Goal: Task Accomplishment & Management: Use online tool/utility

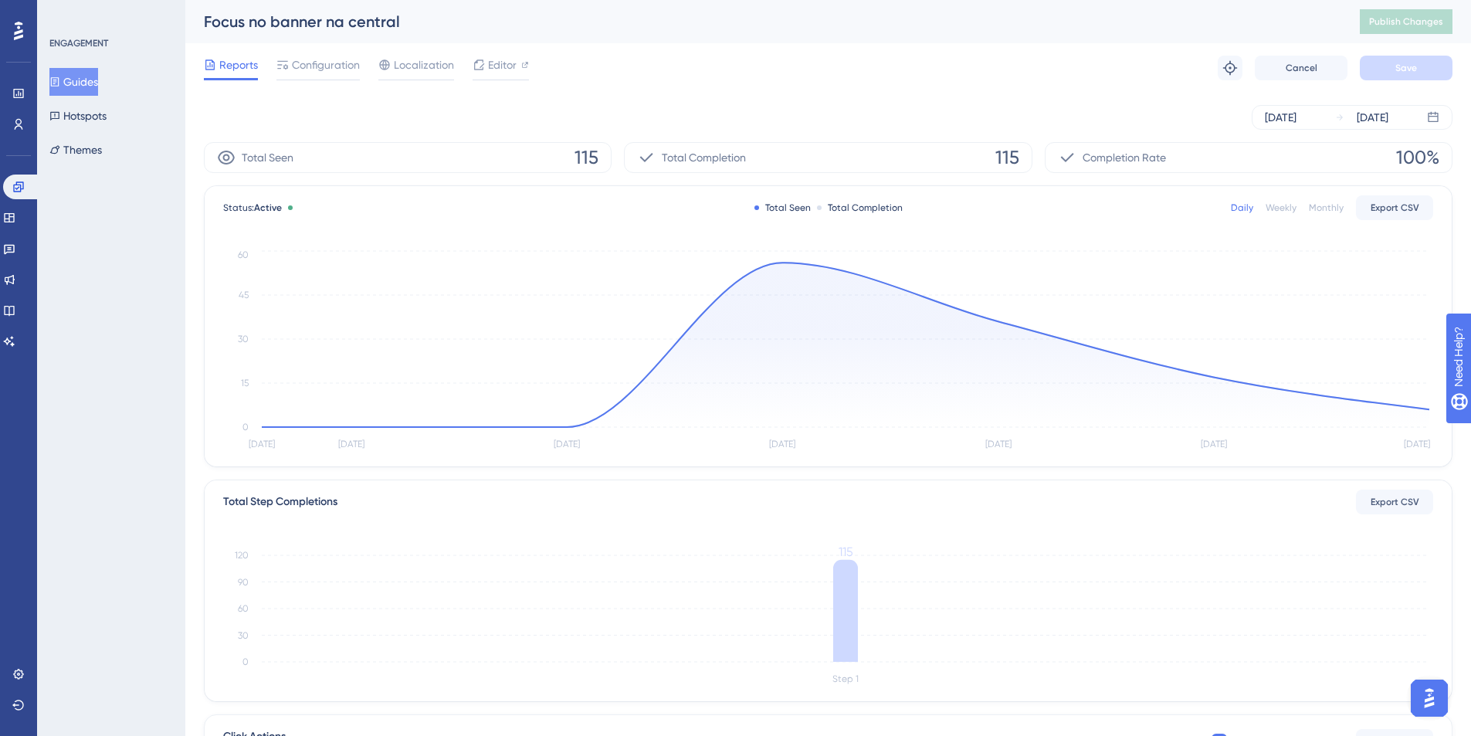
click at [97, 75] on button "Guides" at bounding box center [73, 82] width 49 height 28
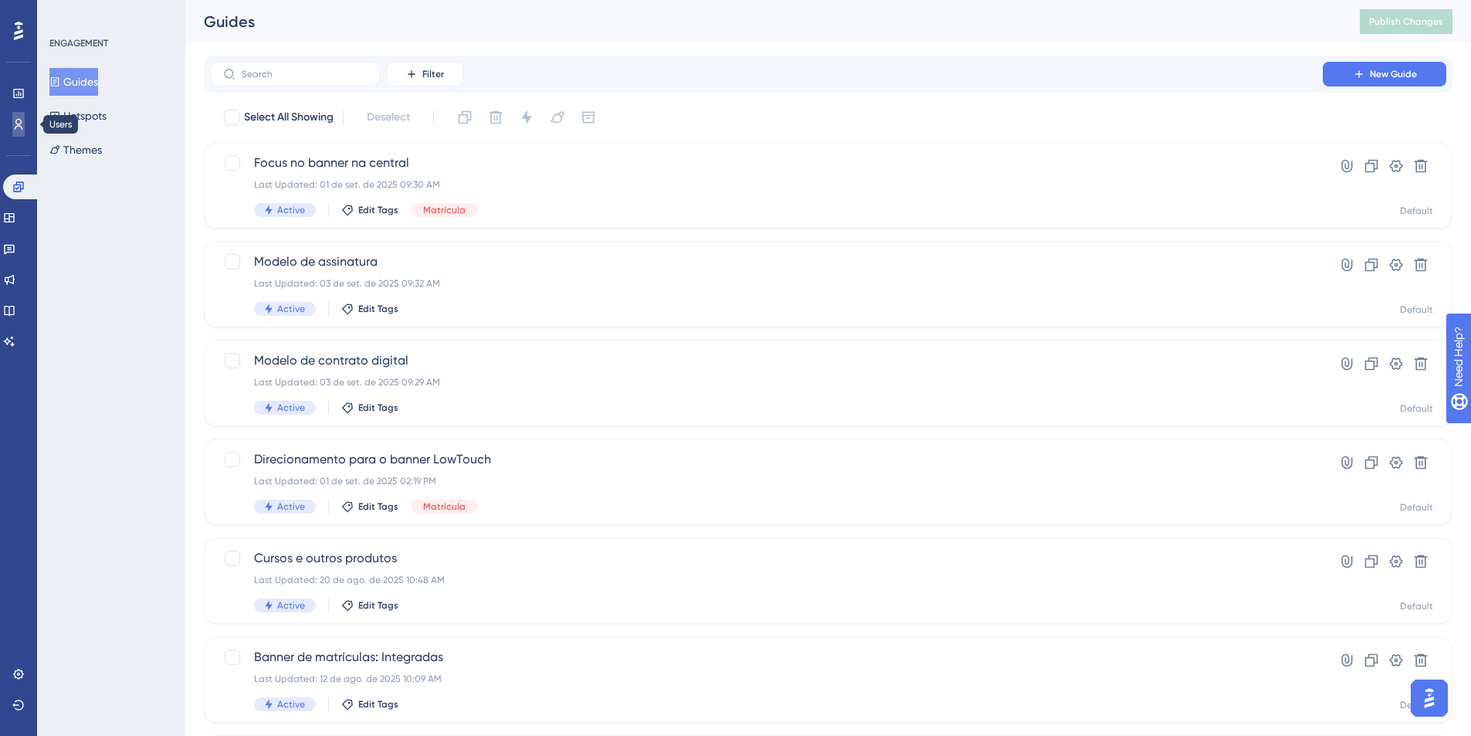
click at [25, 121] on link at bounding box center [18, 124] width 12 height 25
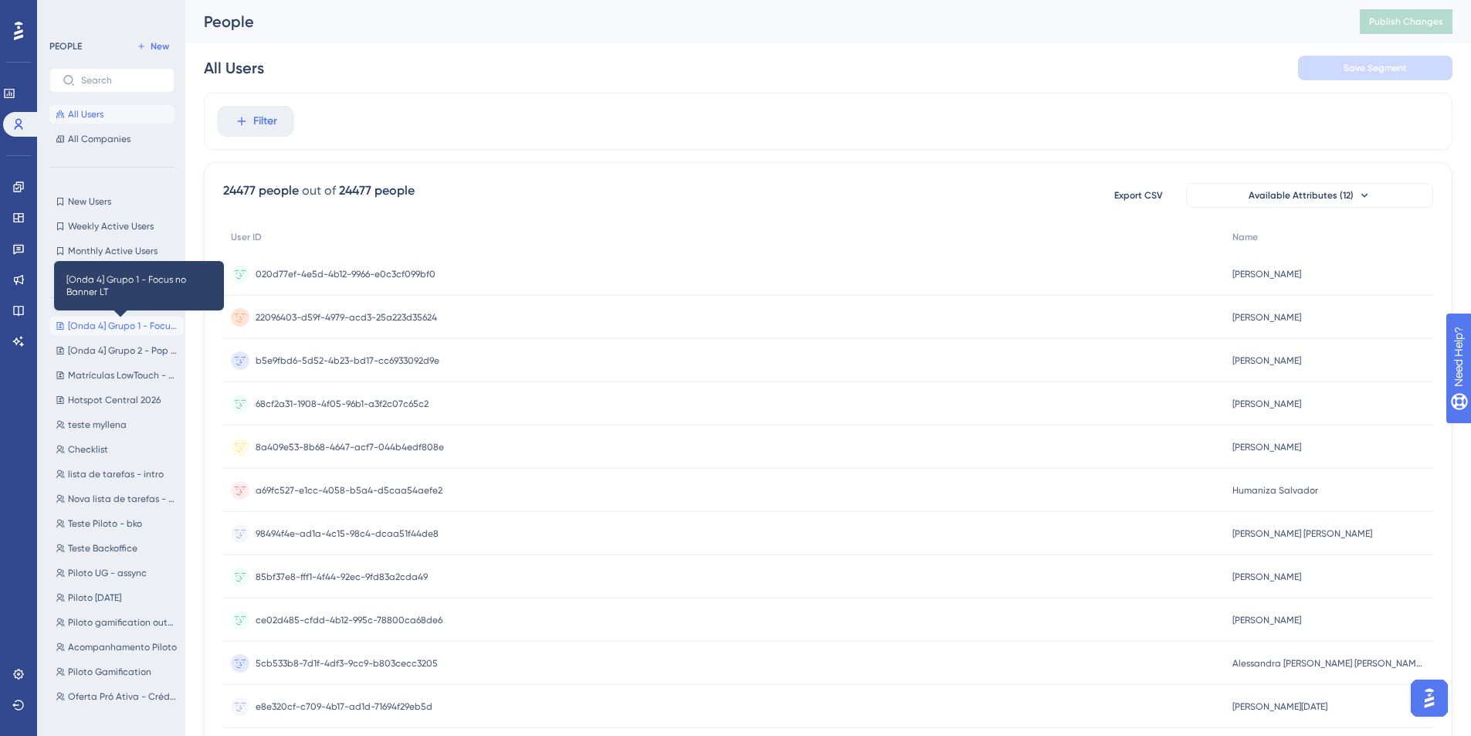
click at [154, 323] on span "[Onda 4] Grupo 1 - Focus no Banner LT" at bounding box center [123, 326] width 110 height 12
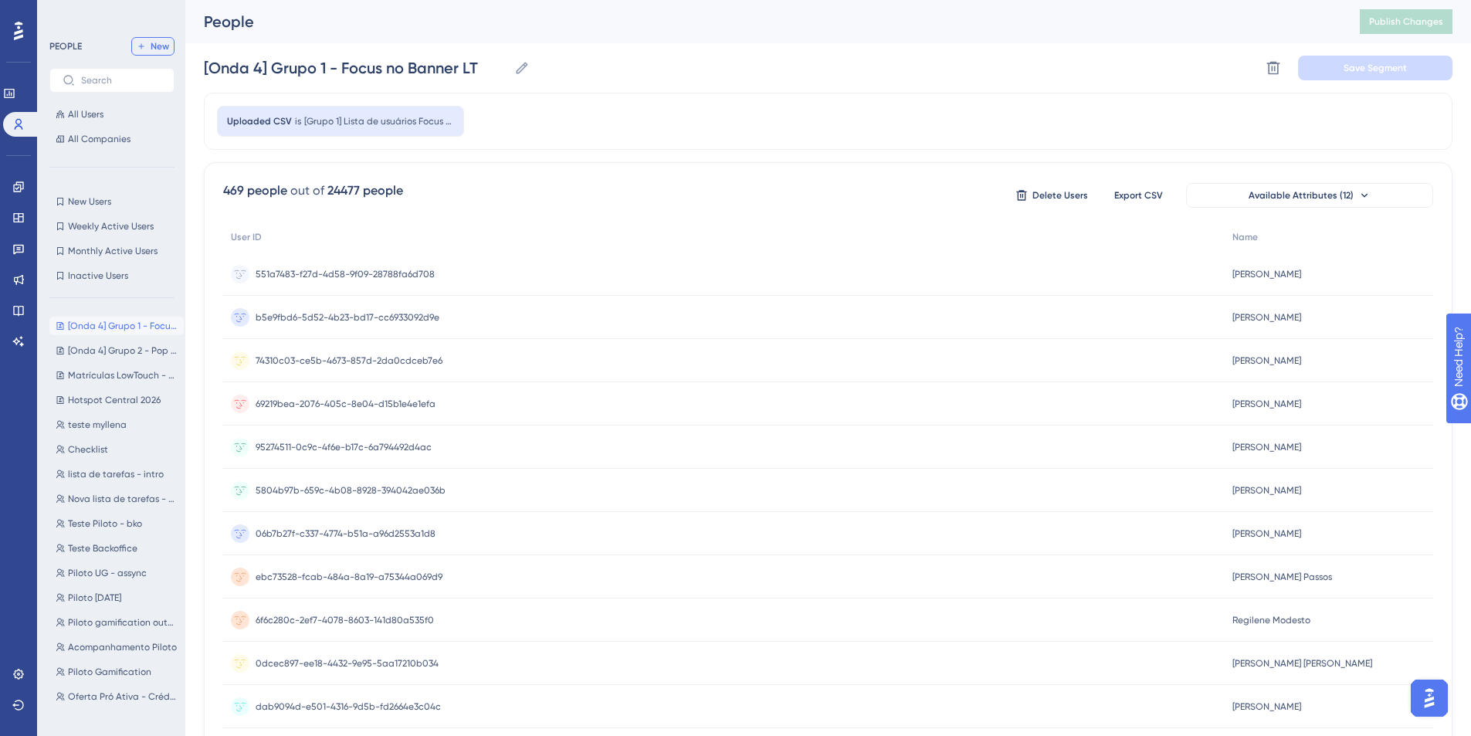
click at [161, 46] on span "New" at bounding box center [160, 46] width 19 height 12
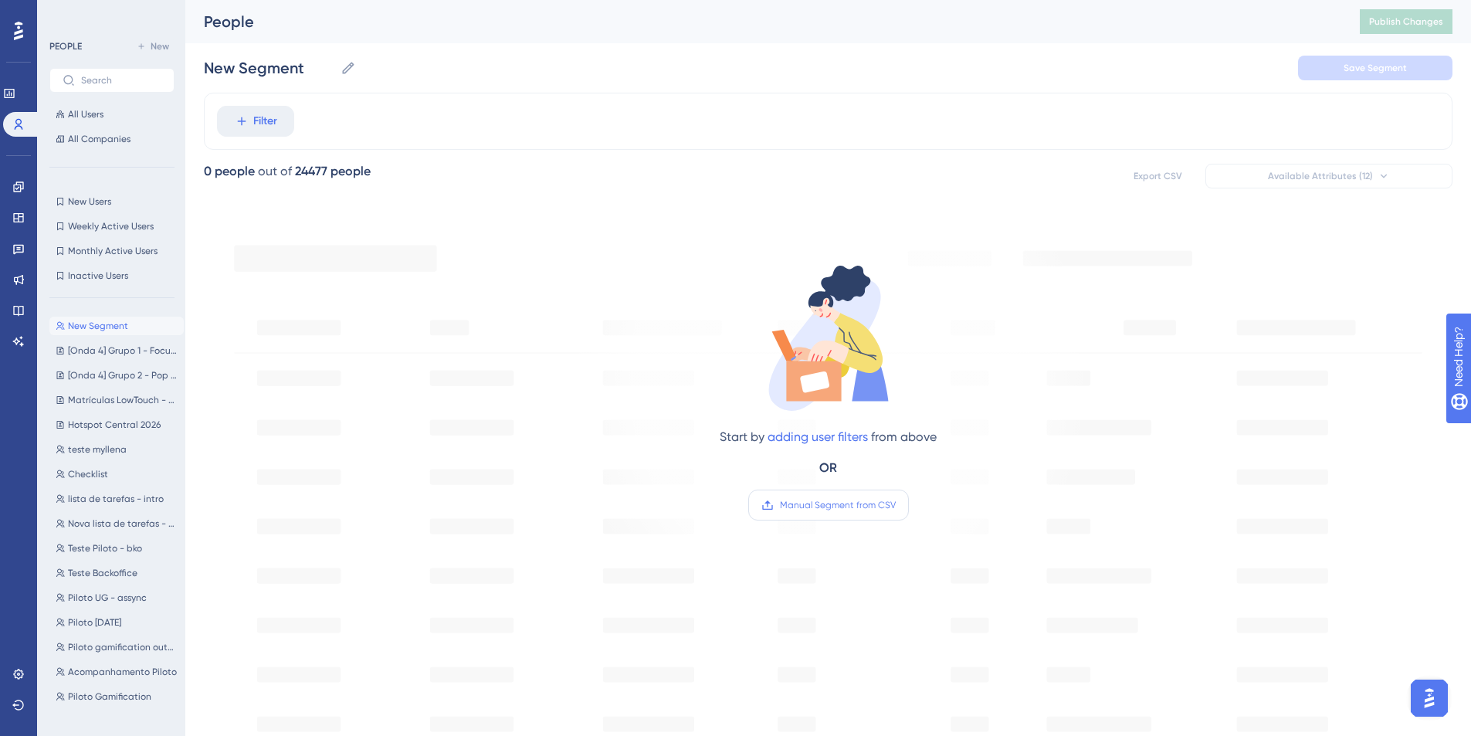
click at [848, 500] on span "Manual Segment from CSV" at bounding box center [838, 505] width 116 height 12
click at [896, 505] on input "Manual Segment from CSV" at bounding box center [896, 505] width 0 height 0
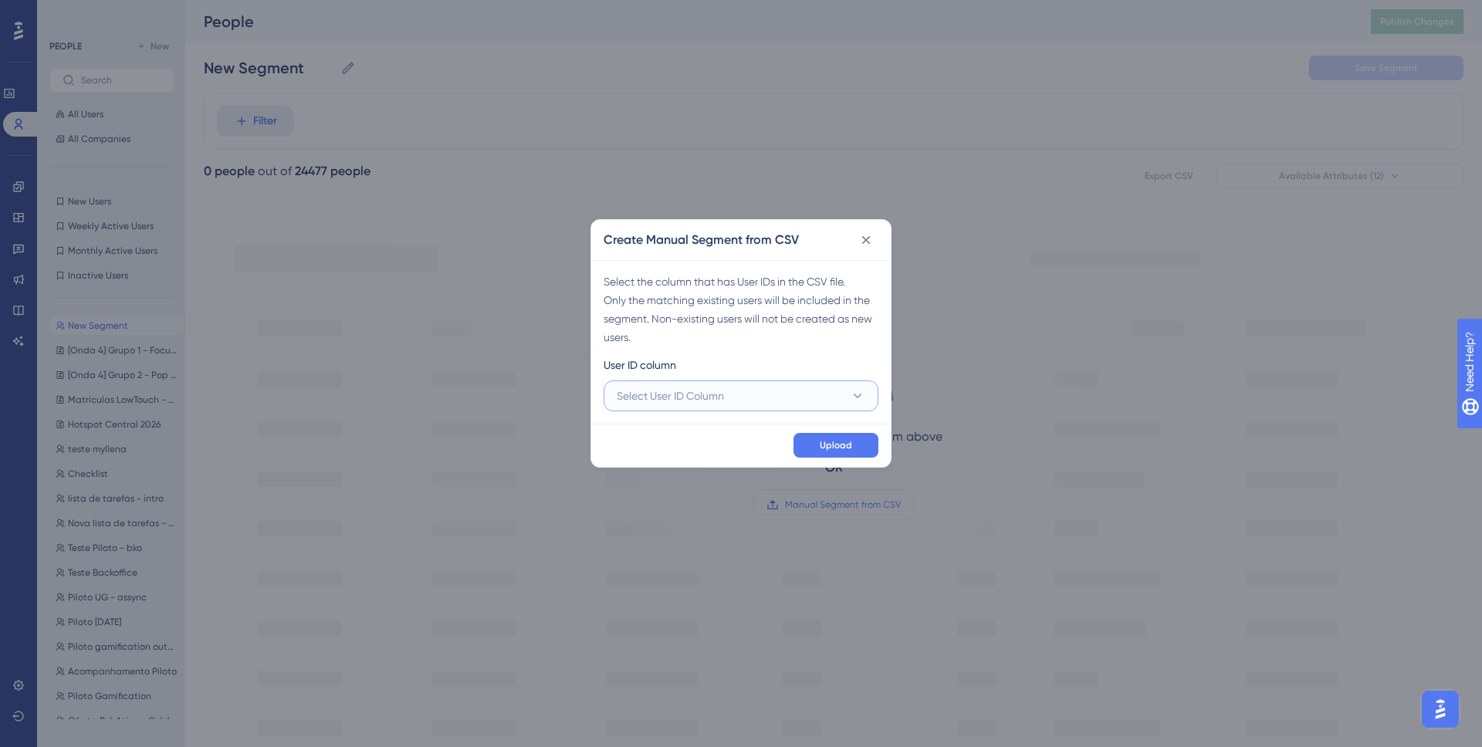
click at [750, 398] on button "Select User ID Column" at bounding box center [741, 396] width 275 height 31
click at [717, 435] on div "A - User ID A - User ID" at bounding box center [741, 443] width 230 height 31
click at [834, 439] on span "Upload" at bounding box center [836, 445] width 32 height 12
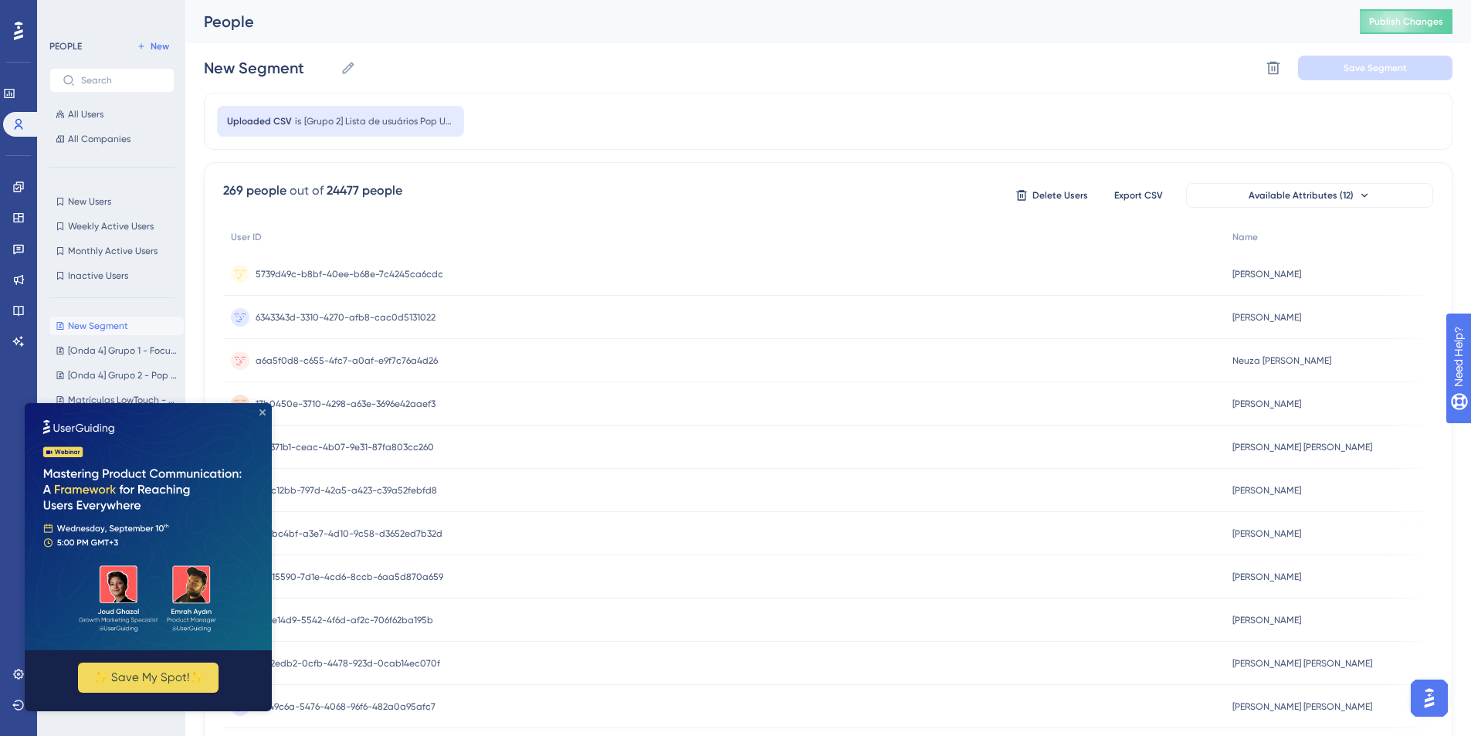
click at [263, 412] on icon "Close Preview" at bounding box center [262, 412] width 6 height 6
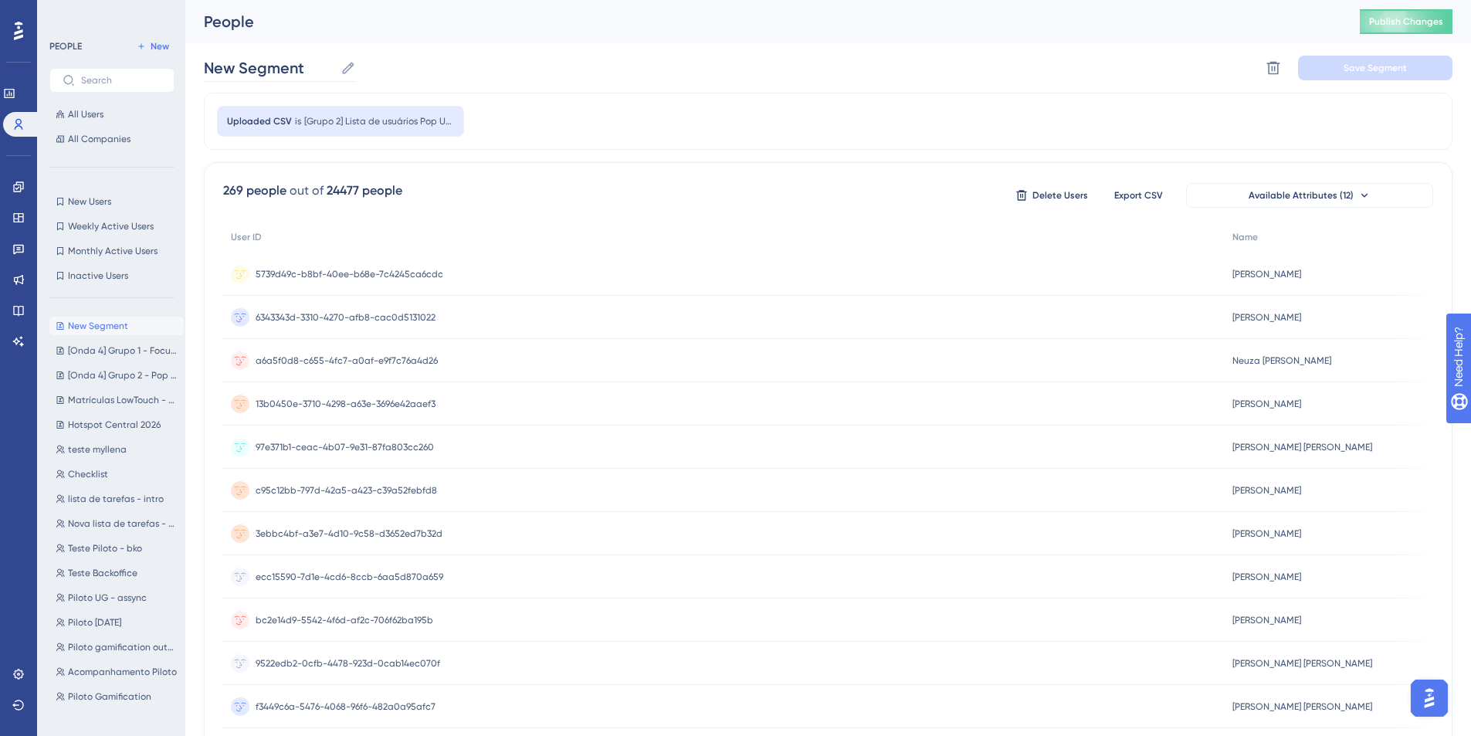
click at [343, 63] on icon at bounding box center [347, 67] width 15 height 15
click at [334, 63] on input "New Segment" at bounding box center [269, 68] width 130 height 22
drag, startPoint x: 335, startPoint y: 68, endPoint x: 199, endPoint y: 59, distance: 136.1
click at [199, 59] on div "Performance Users Engagement Widgets Feedback Product Updates Knowledge Base AI…" at bounding box center [827, 605] width 1285 height 1211
click at [286, 49] on div "New Segment New Segment Delete Segment Save Segment" at bounding box center [828, 67] width 1248 height 49
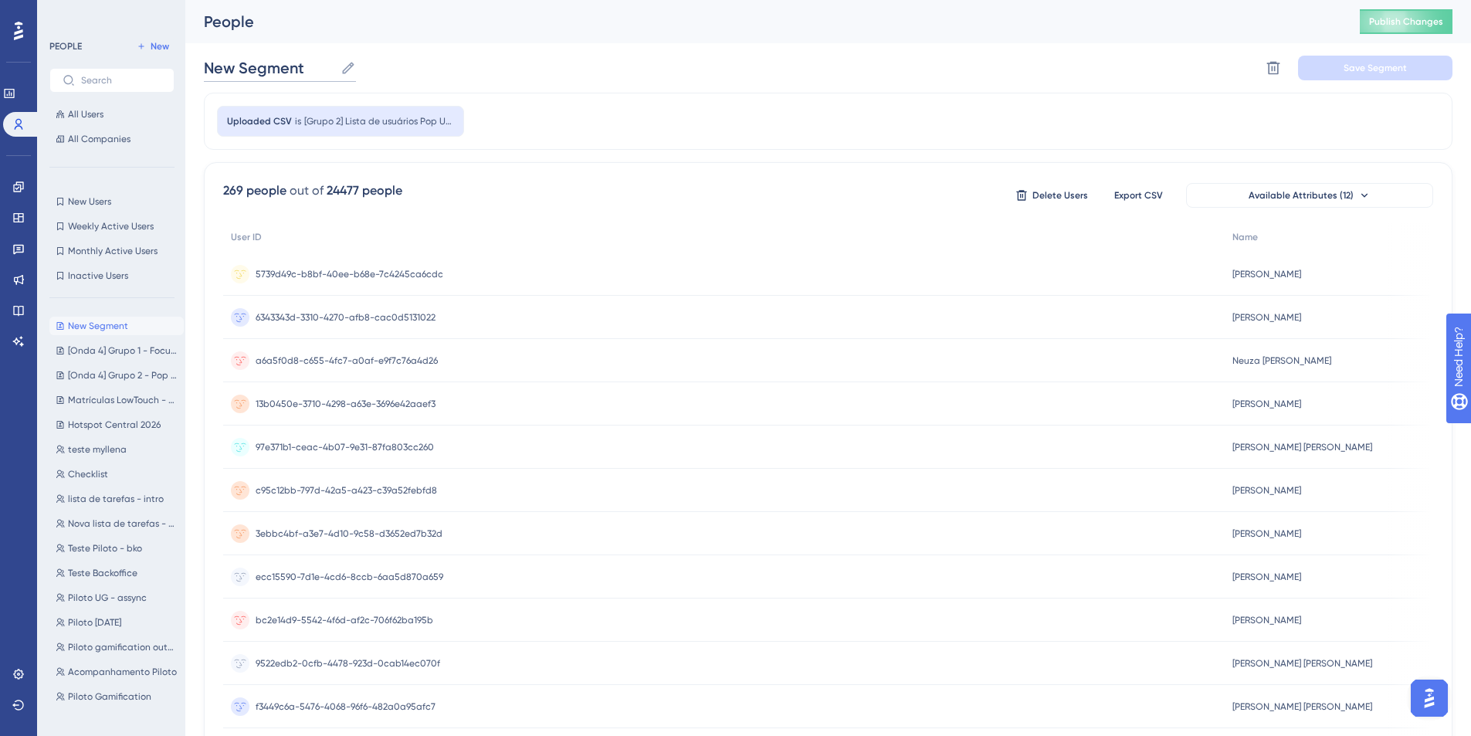
click at [298, 63] on input "New Segment" at bounding box center [269, 68] width 130 height 22
type input "[Onda 4] (Novos) Grupo 2"
click at [505, 76] on div "[Onda 4] (Novos) Grupo 2 [Onda 4] (Novos) Grupo 2 Delete Segment Save Segment" at bounding box center [828, 67] width 1248 height 49
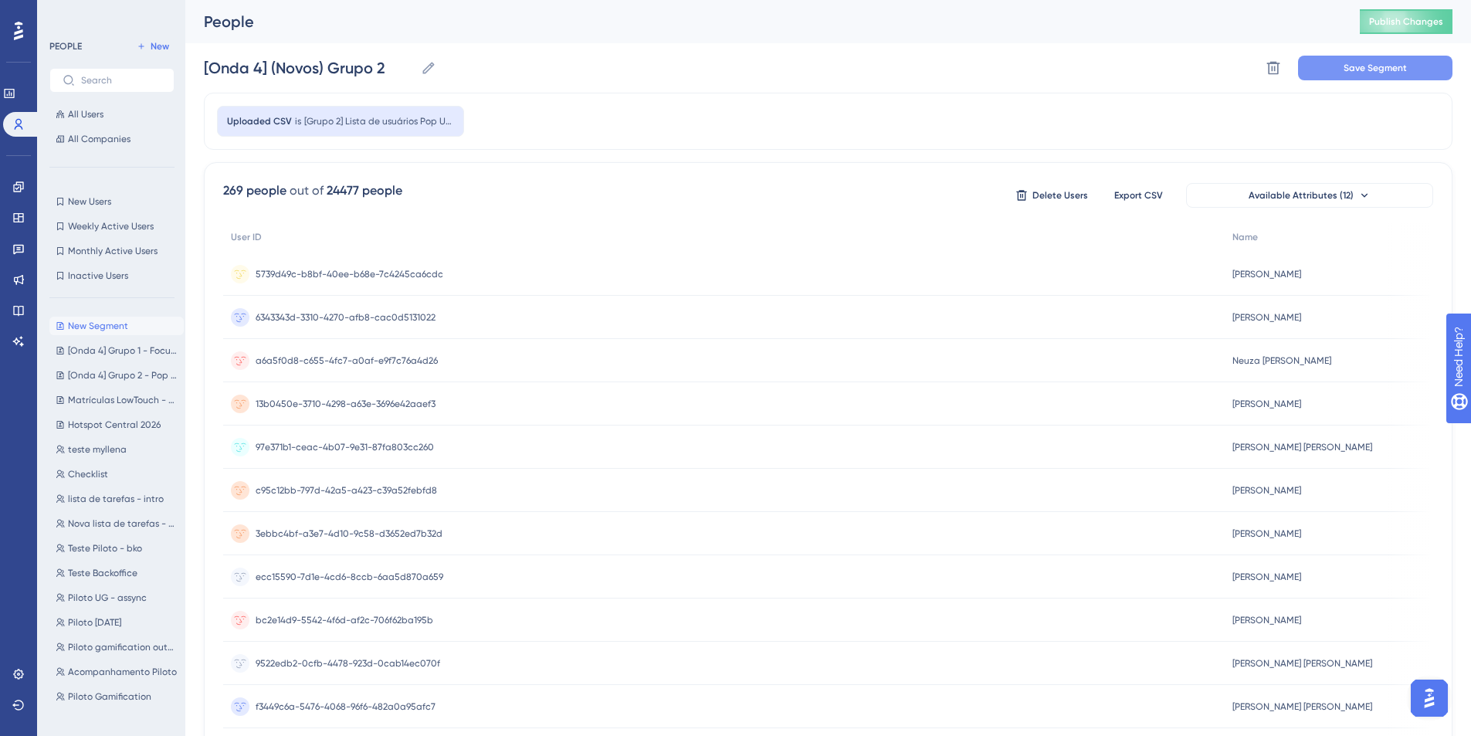
click at [1340, 66] on button "Save Segment" at bounding box center [1375, 68] width 154 height 25
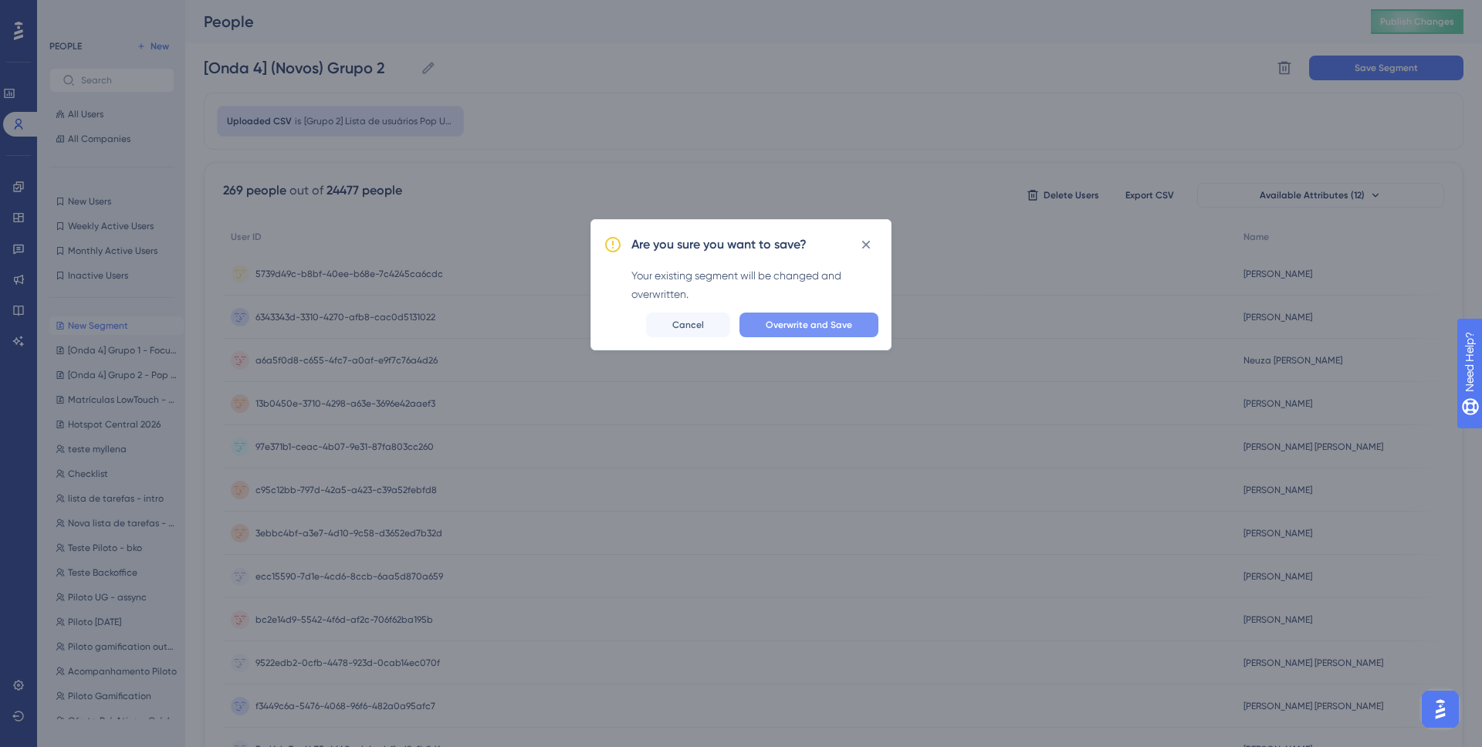
click at [811, 321] on span "Overwrite and Save" at bounding box center [809, 325] width 86 height 12
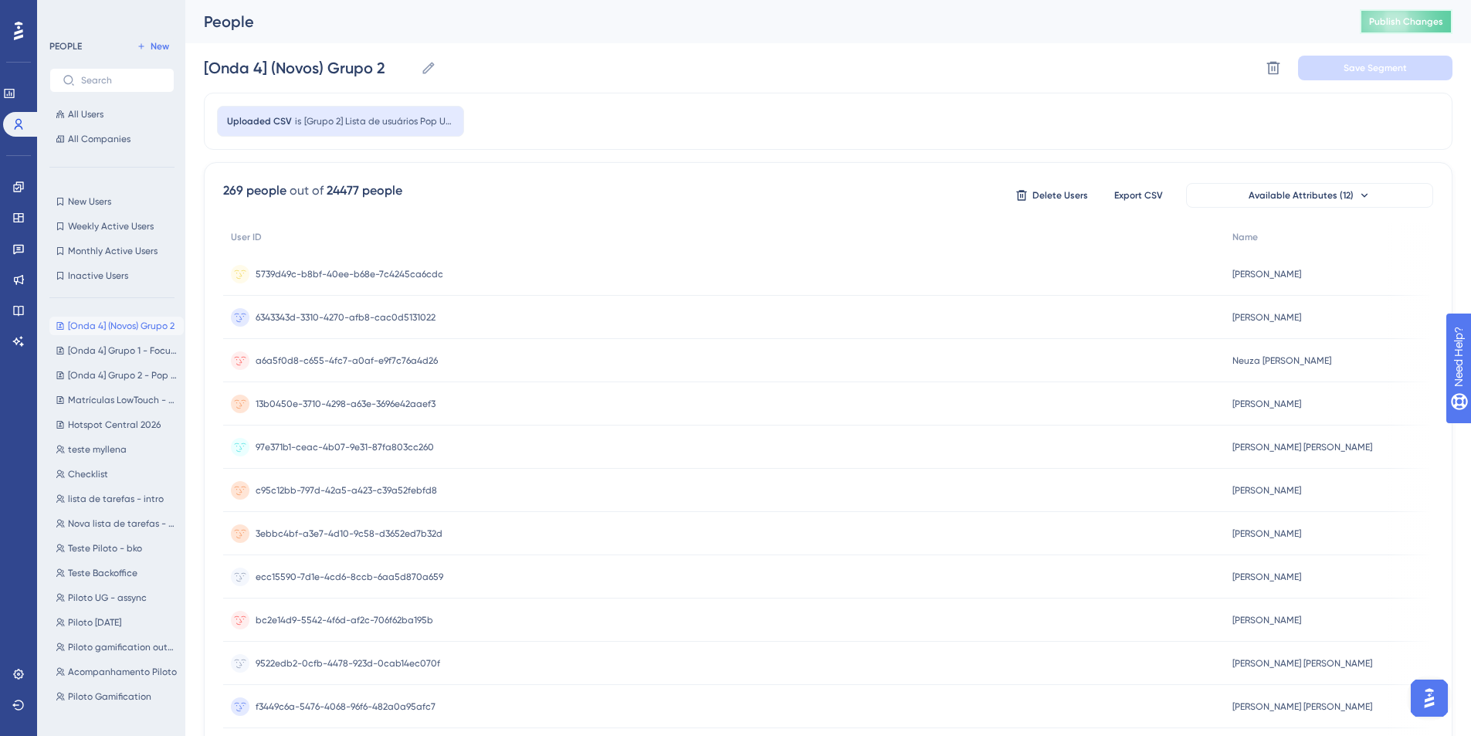
click at [1386, 27] on span "Publish Changes" at bounding box center [1406, 21] width 74 height 12
click at [22, 674] on icon at bounding box center [18, 674] width 12 height 12
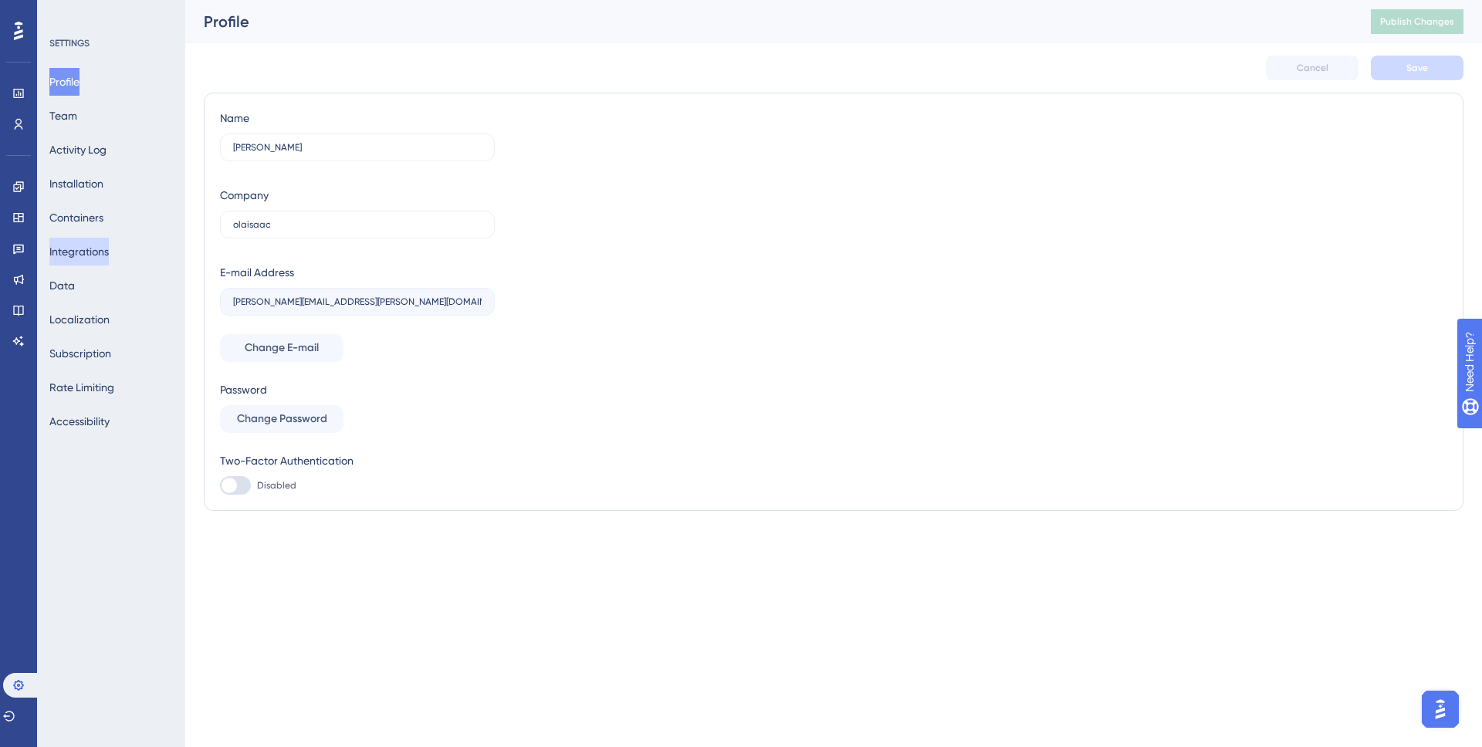
click at [94, 252] on button "Integrations" at bounding box center [78, 252] width 59 height 28
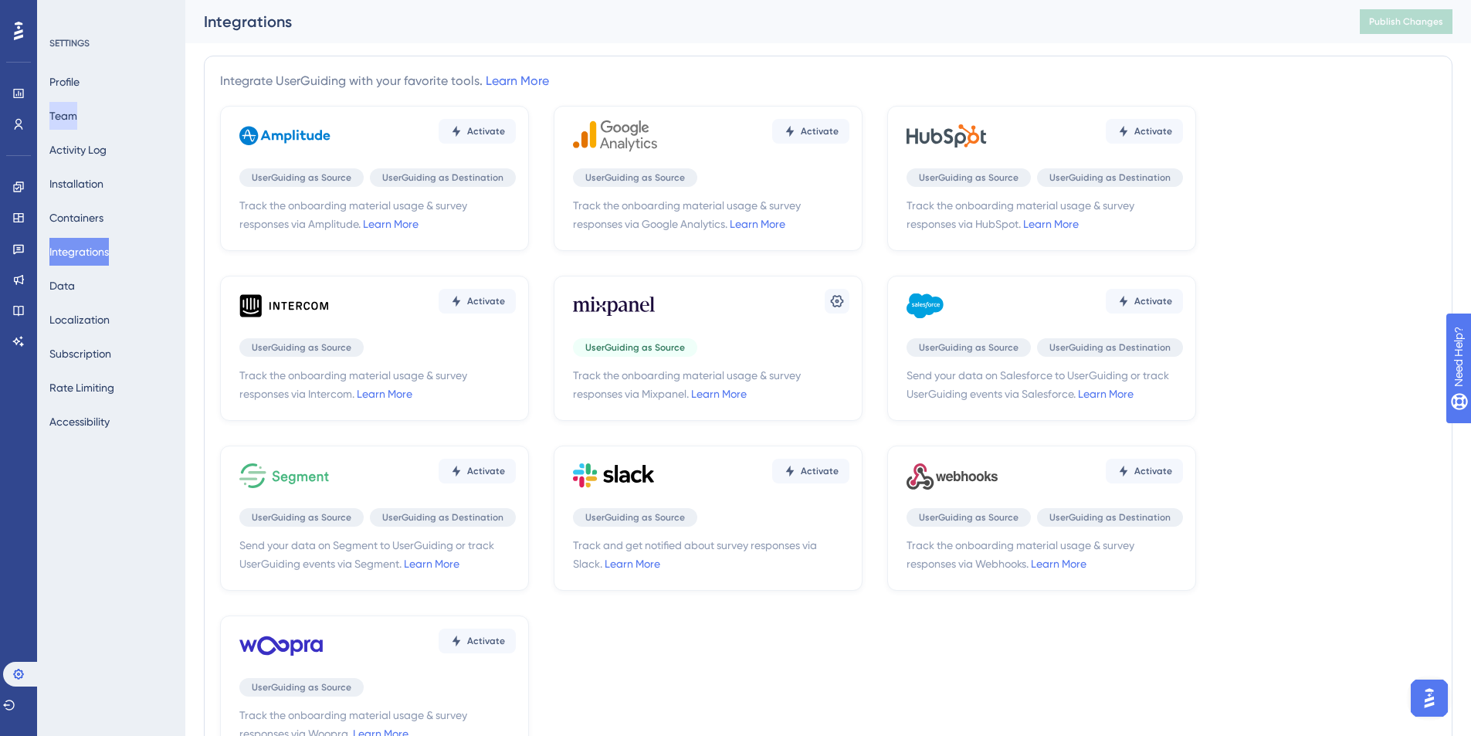
click at [77, 121] on button "Team" at bounding box center [63, 116] width 28 height 28
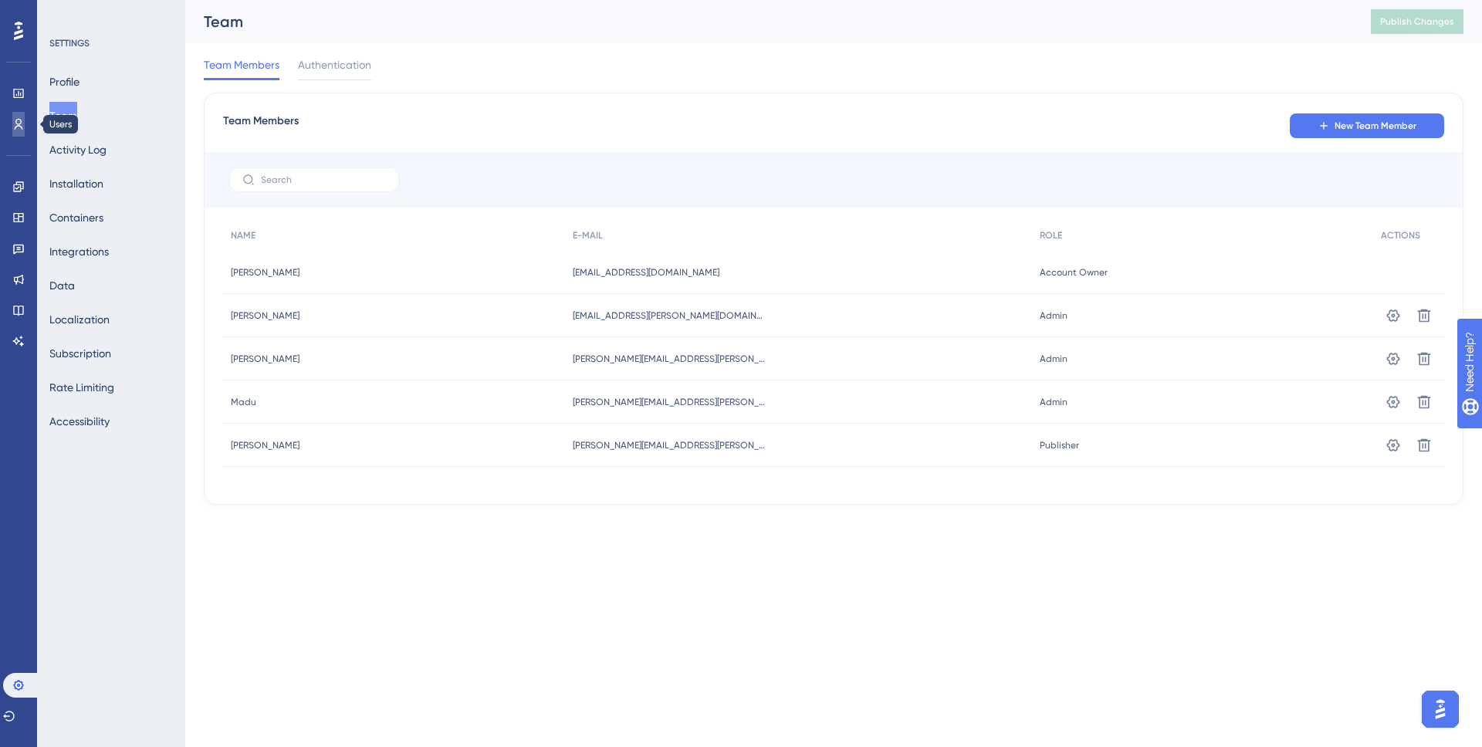
click at [22, 124] on icon at bounding box center [18, 124] width 12 height 12
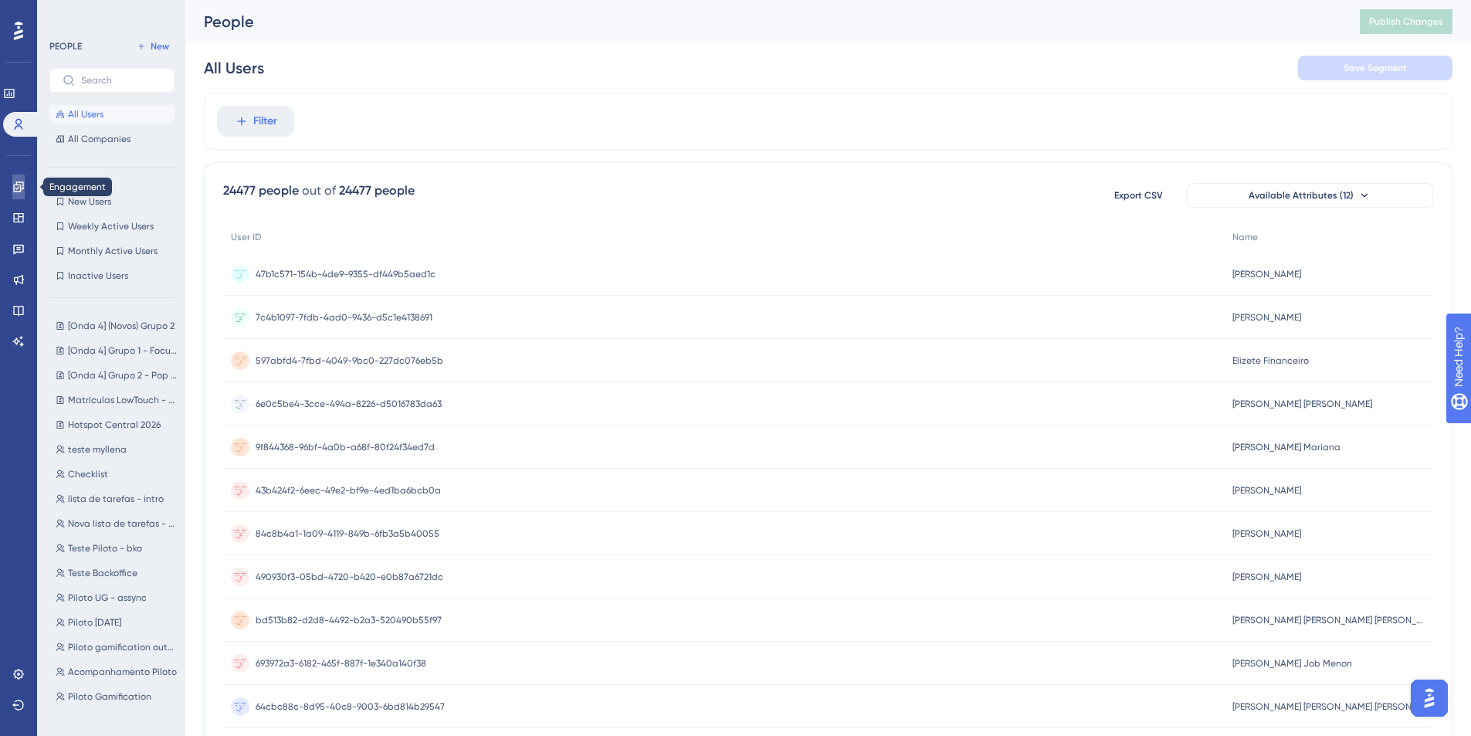
click at [19, 195] on link at bounding box center [18, 186] width 12 height 25
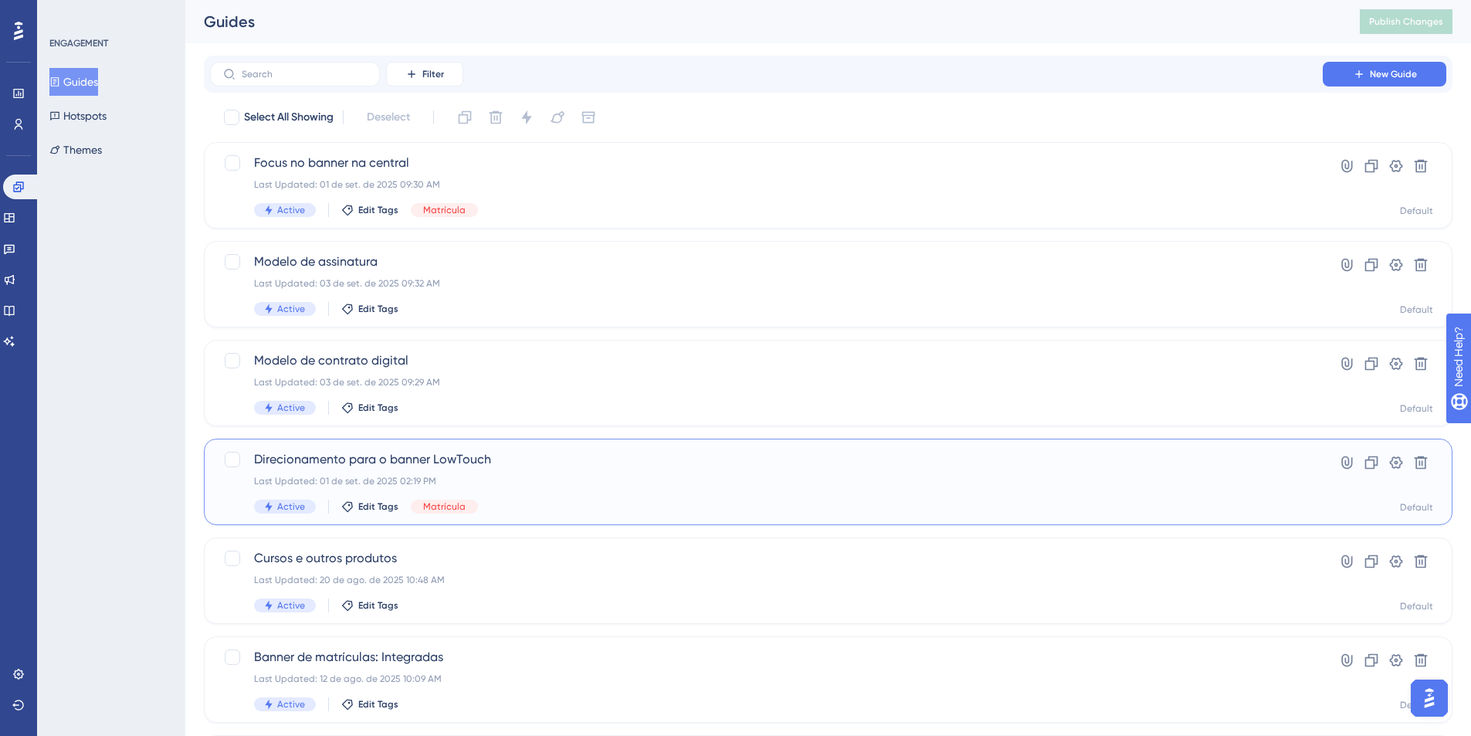
click at [427, 464] on span "Direcionamento para o banner LowTouch" at bounding box center [766, 459] width 1025 height 19
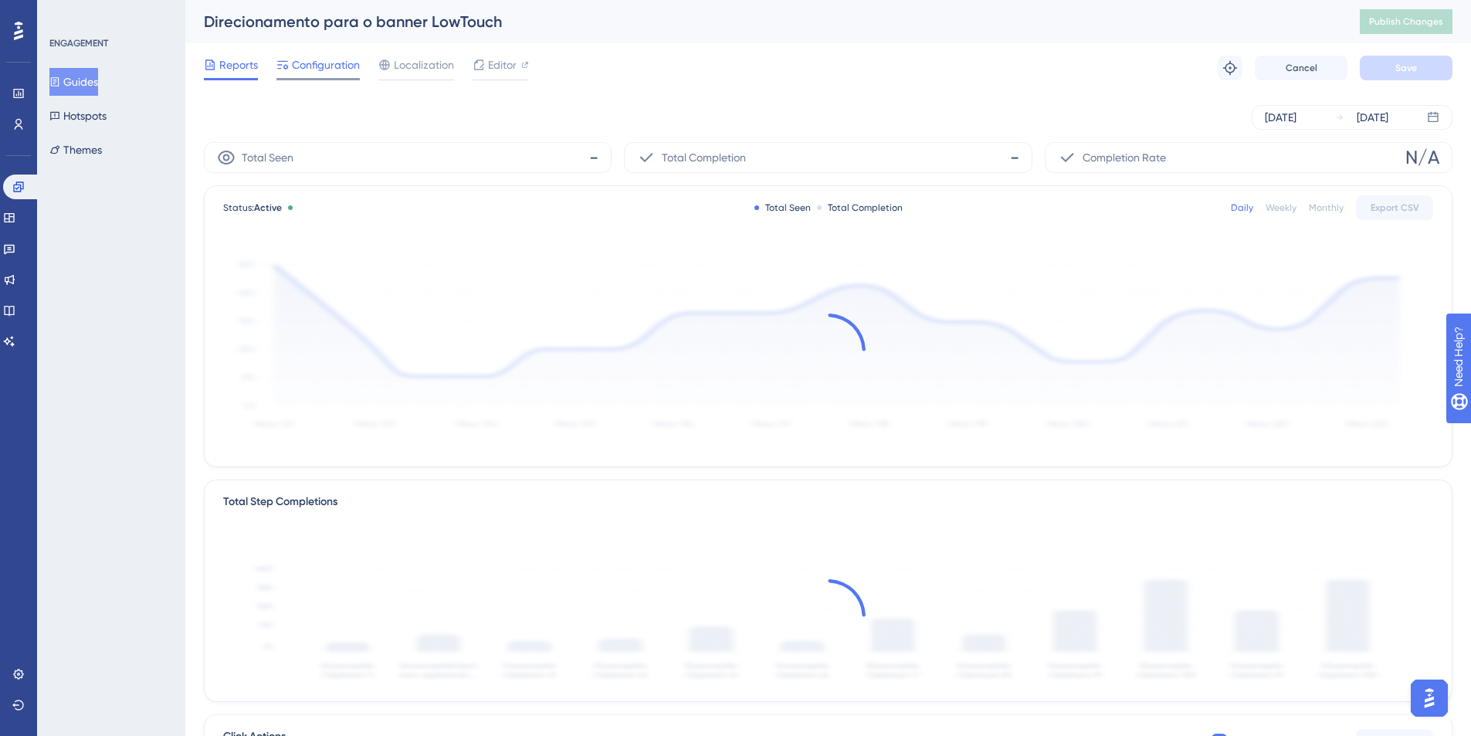
click at [338, 67] on span "Configuration" at bounding box center [326, 65] width 68 height 19
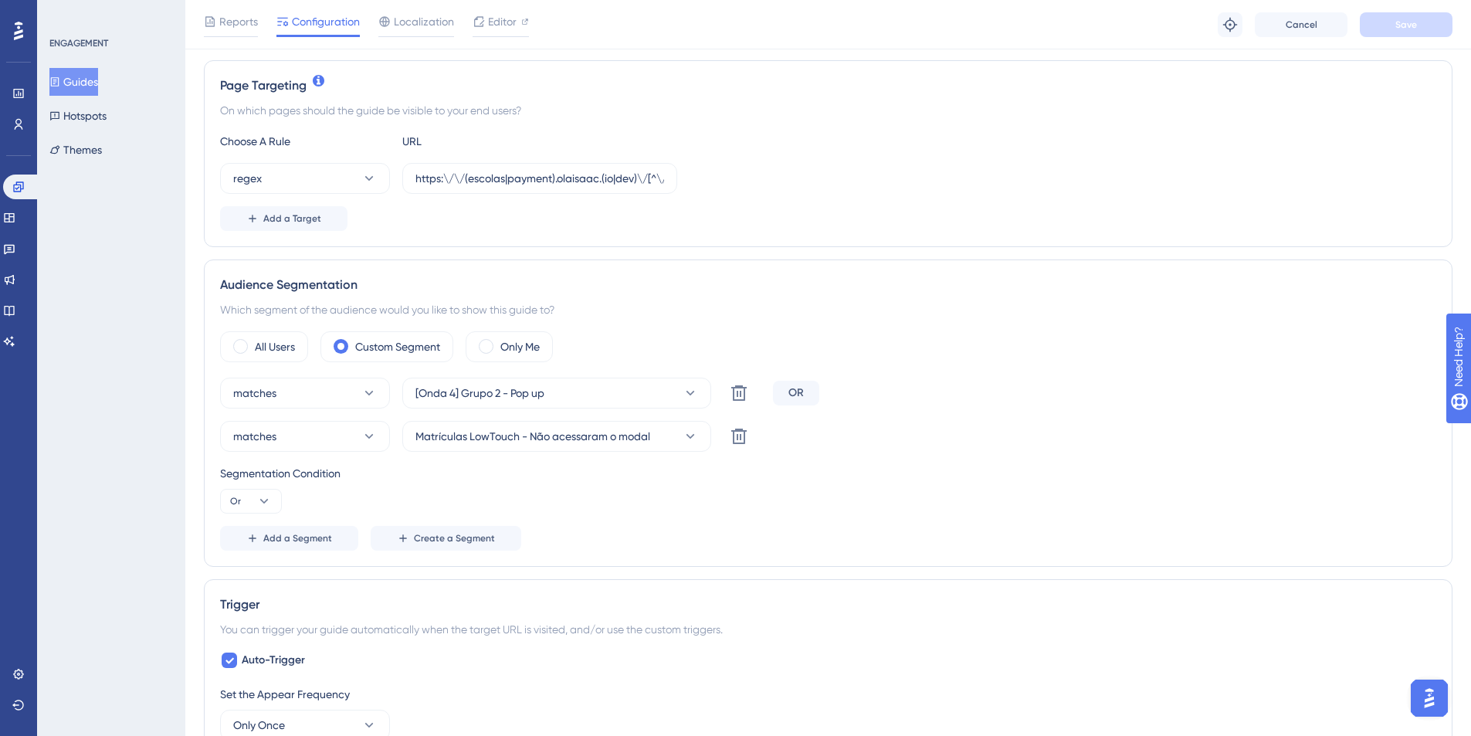
scroll to position [344, 0]
click at [336, 536] on button "Add a Segment" at bounding box center [289, 534] width 138 height 25
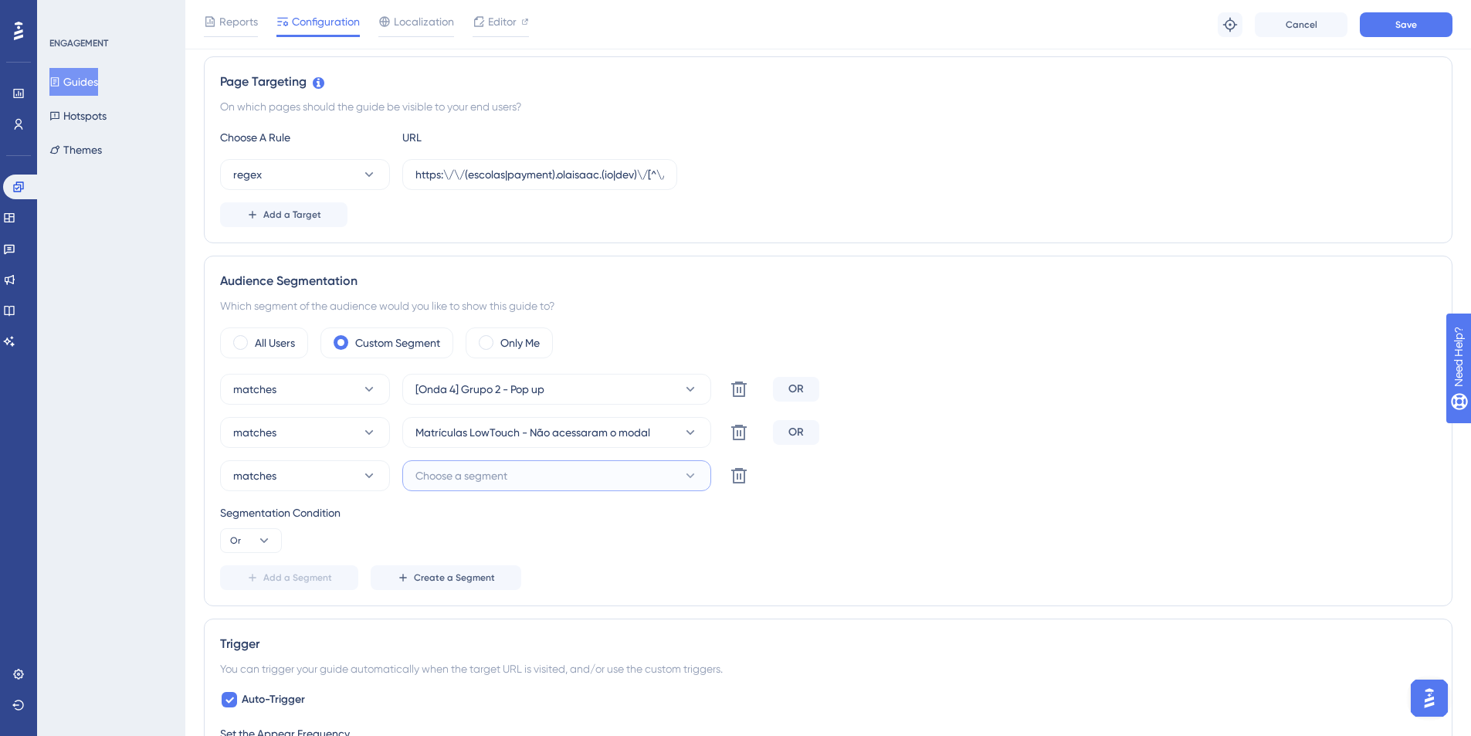
click at [485, 479] on span "Choose a segment" at bounding box center [461, 475] width 92 height 19
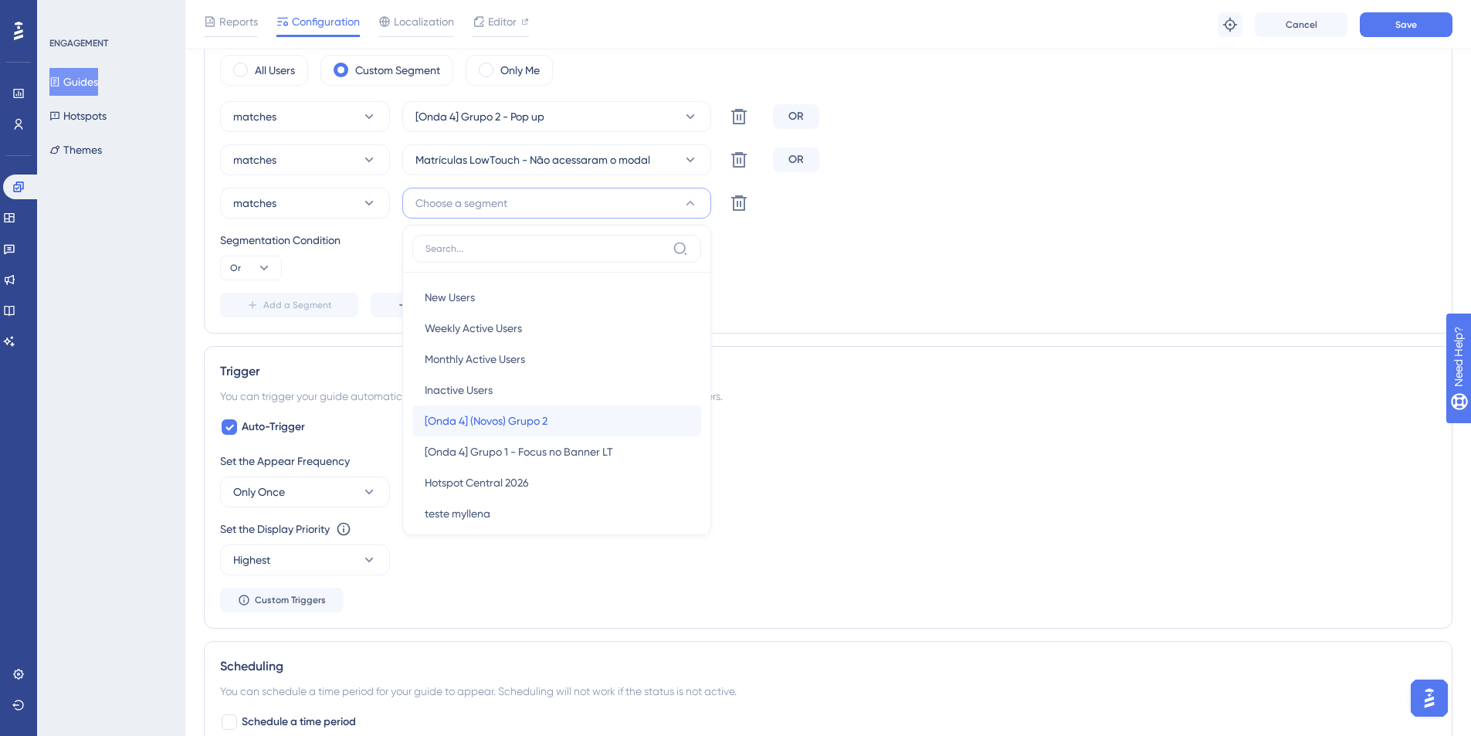
click at [513, 418] on span "[Onda 4] (Novos) Grupo 2" at bounding box center [486, 421] width 123 height 19
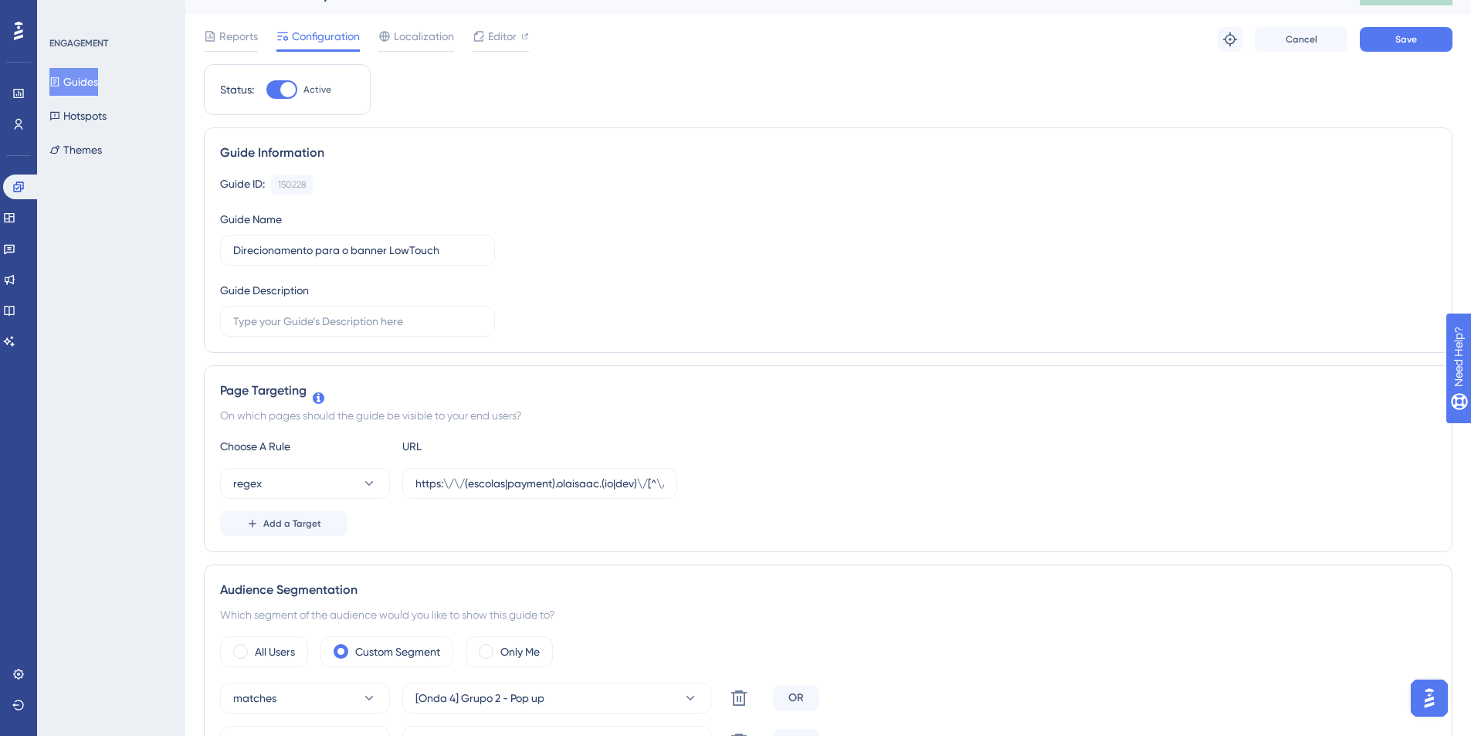
scroll to position [0, 0]
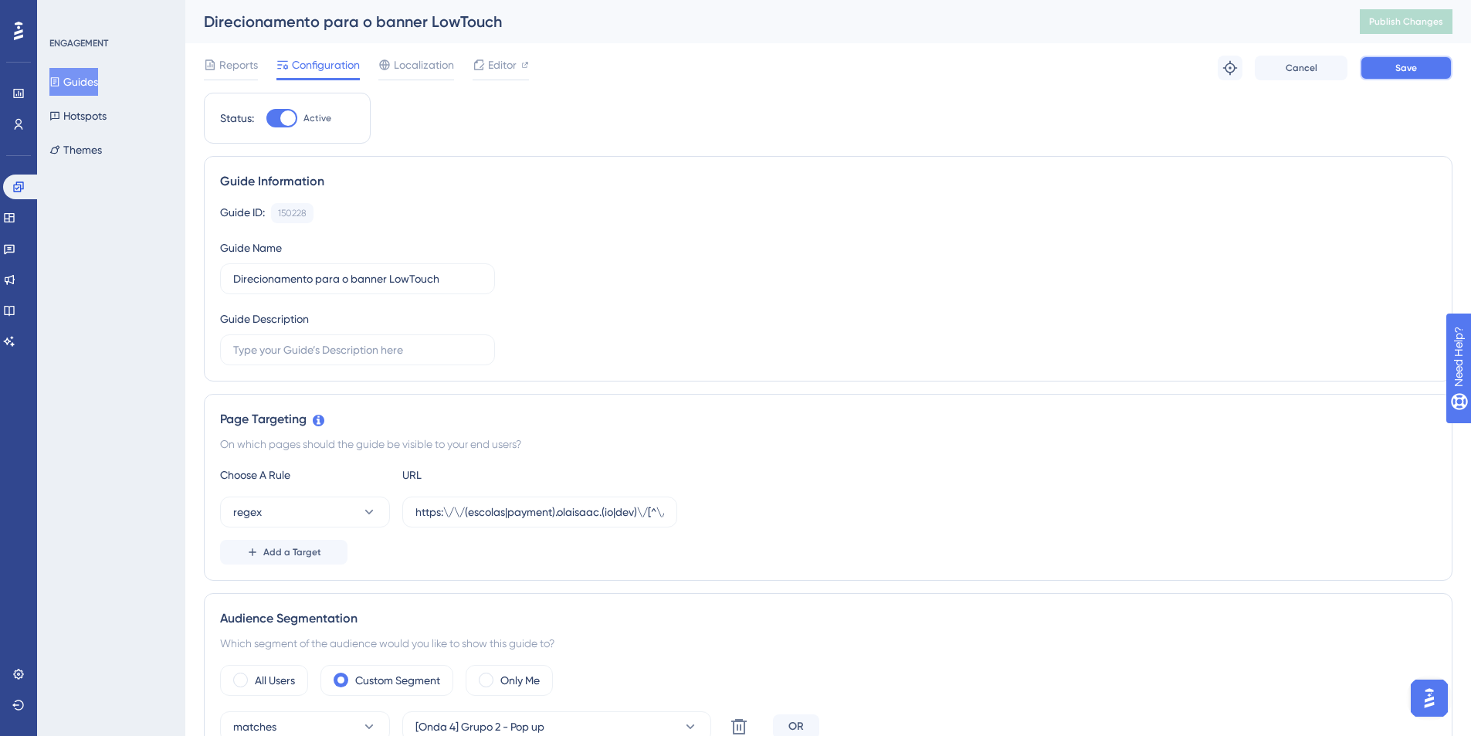
click at [1400, 70] on span "Save" at bounding box center [1406, 68] width 22 height 12
click at [1413, 23] on span "Publish Changes" at bounding box center [1406, 21] width 74 height 12
click at [12, 116] on link at bounding box center [18, 124] width 12 height 25
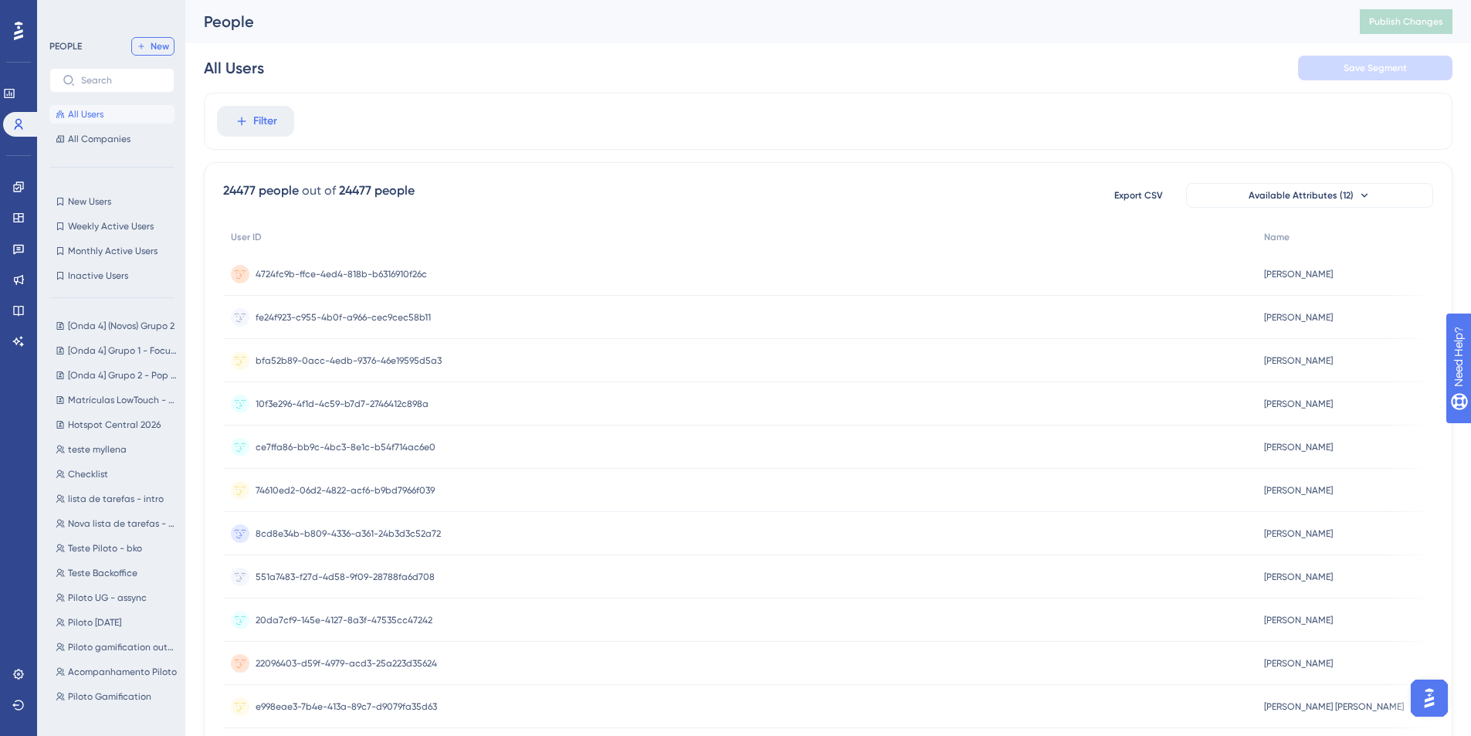
click at [163, 49] on span "New" at bounding box center [160, 46] width 19 height 12
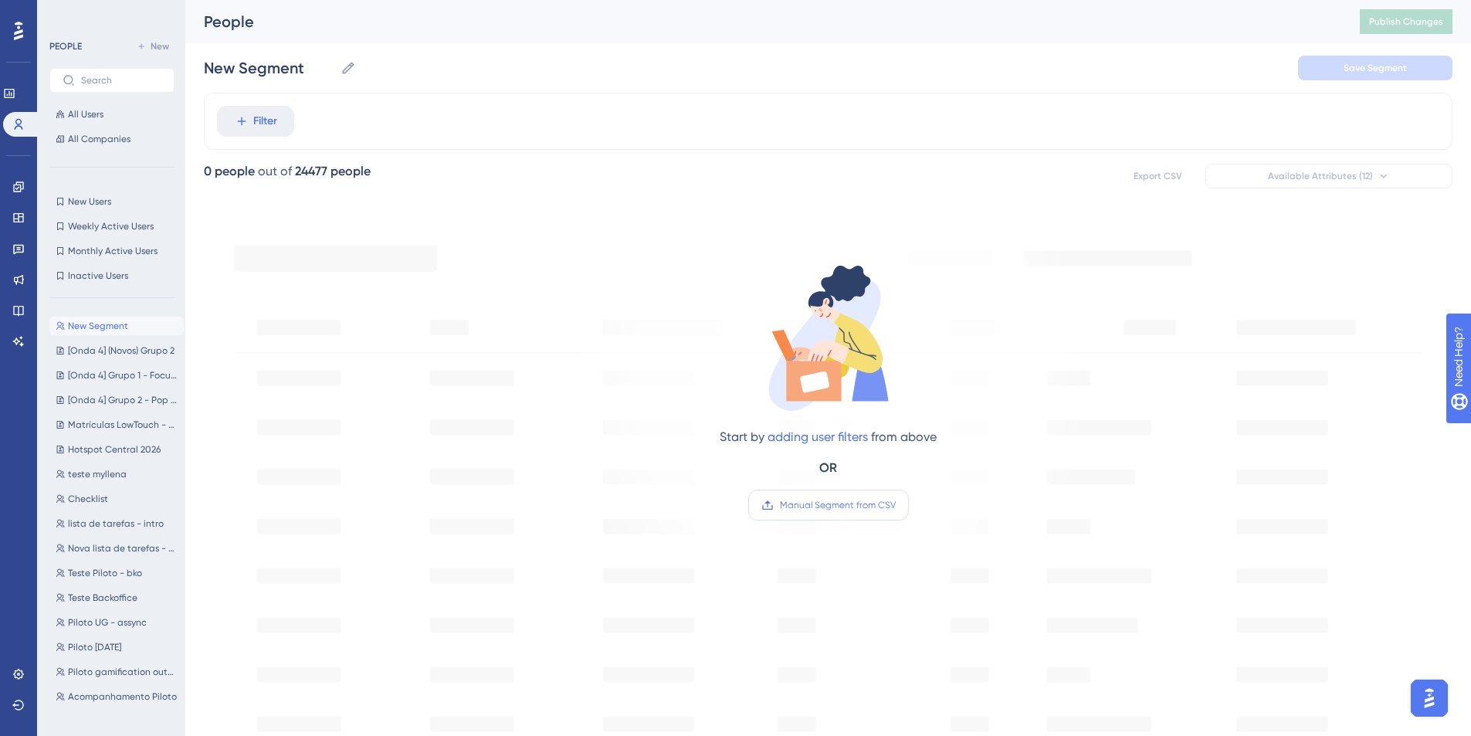
click at [815, 503] on span "Manual Segment from CSV" at bounding box center [838, 505] width 116 height 12
click at [896, 505] on input "Manual Segment from CSV" at bounding box center [896, 505] width 0 height 0
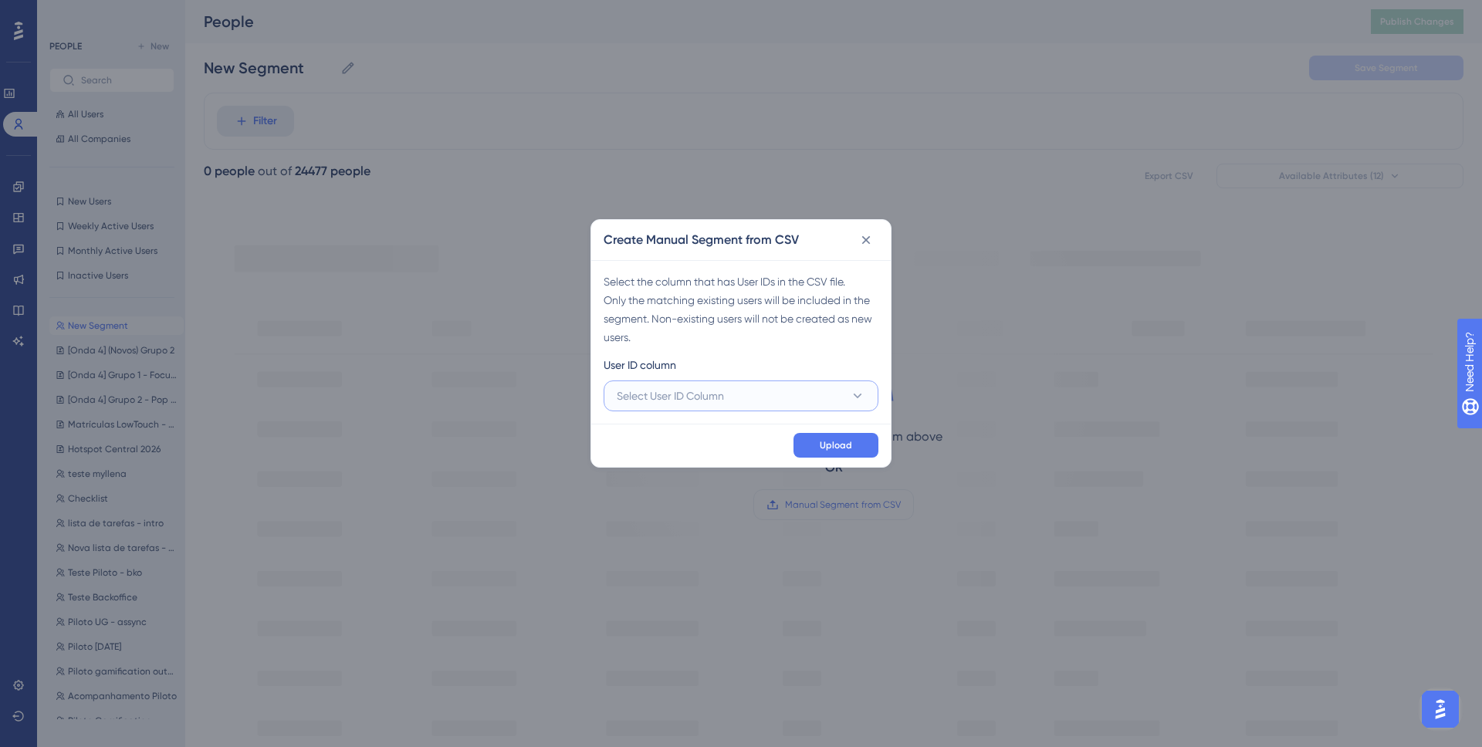
click at [720, 396] on span "Select User ID Column" at bounding box center [670, 396] width 107 height 19
click at [720, 434] on div "A - User ID A - User ID" at bounding box center [741, 443] width 230 height 31
click at [833, 449] on span "Upload" at bounding box center [836, 445] width 32 height 12
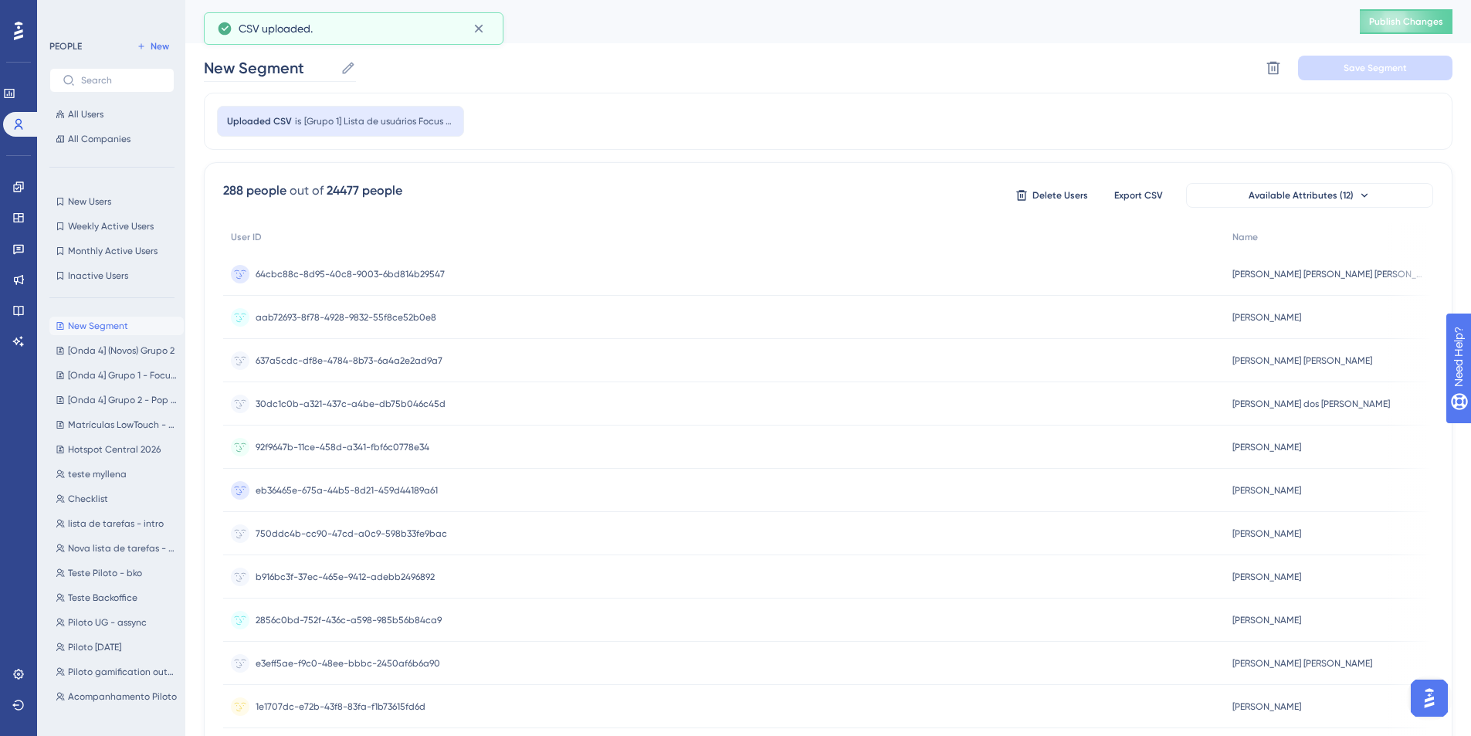
click at [341, 66] on icon at bounding box center [347, 67] width 15 height 15
click at [334, 66] on input "New Segment" at bounding box center [269, 68] width 130 height 22
click at [325, 67] on input "New Segment" at bounding box center [269, 68] width 130 height 22
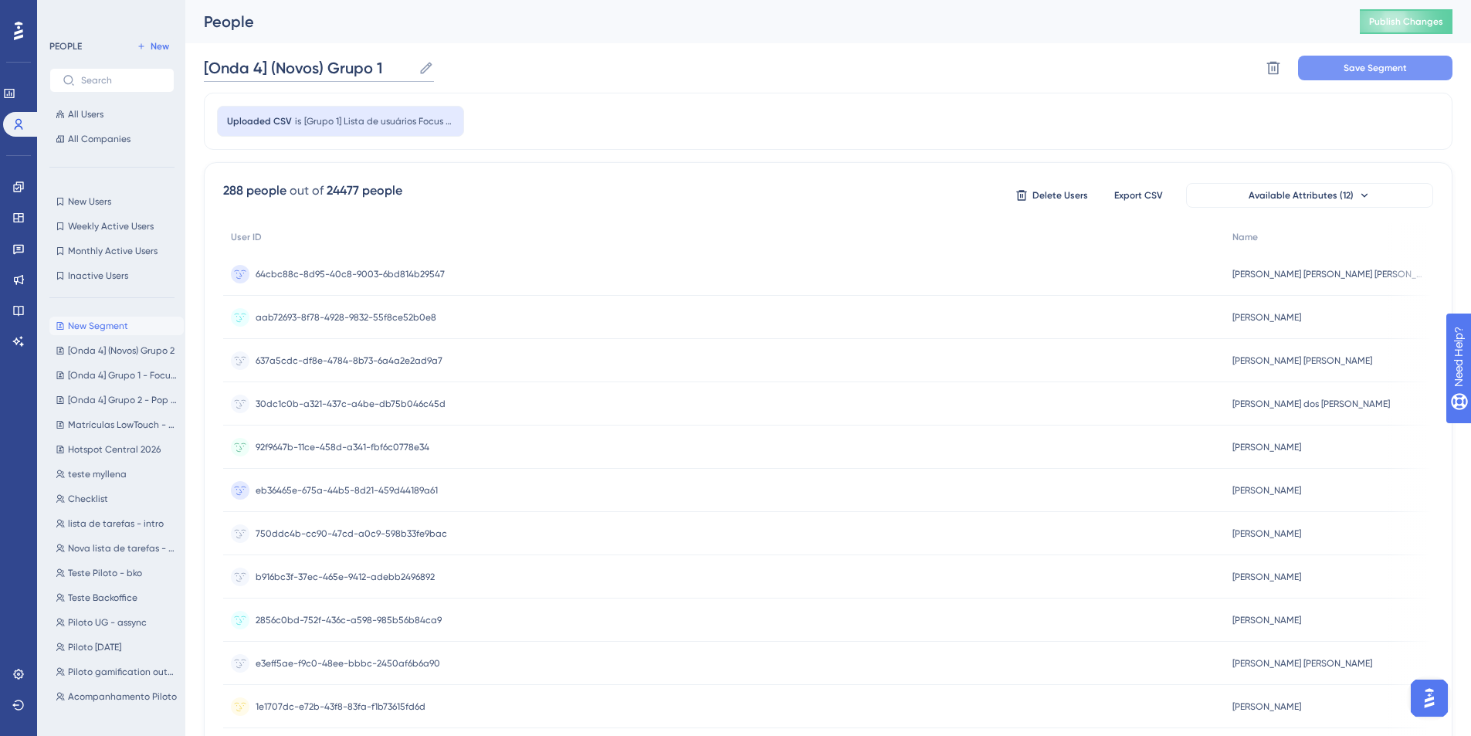
type input "[Onda 4] (Novos) Grupo 1"
click at [1330, 63] on button "Save Segment" at bounding box center [1375, 68] width 154 height 25
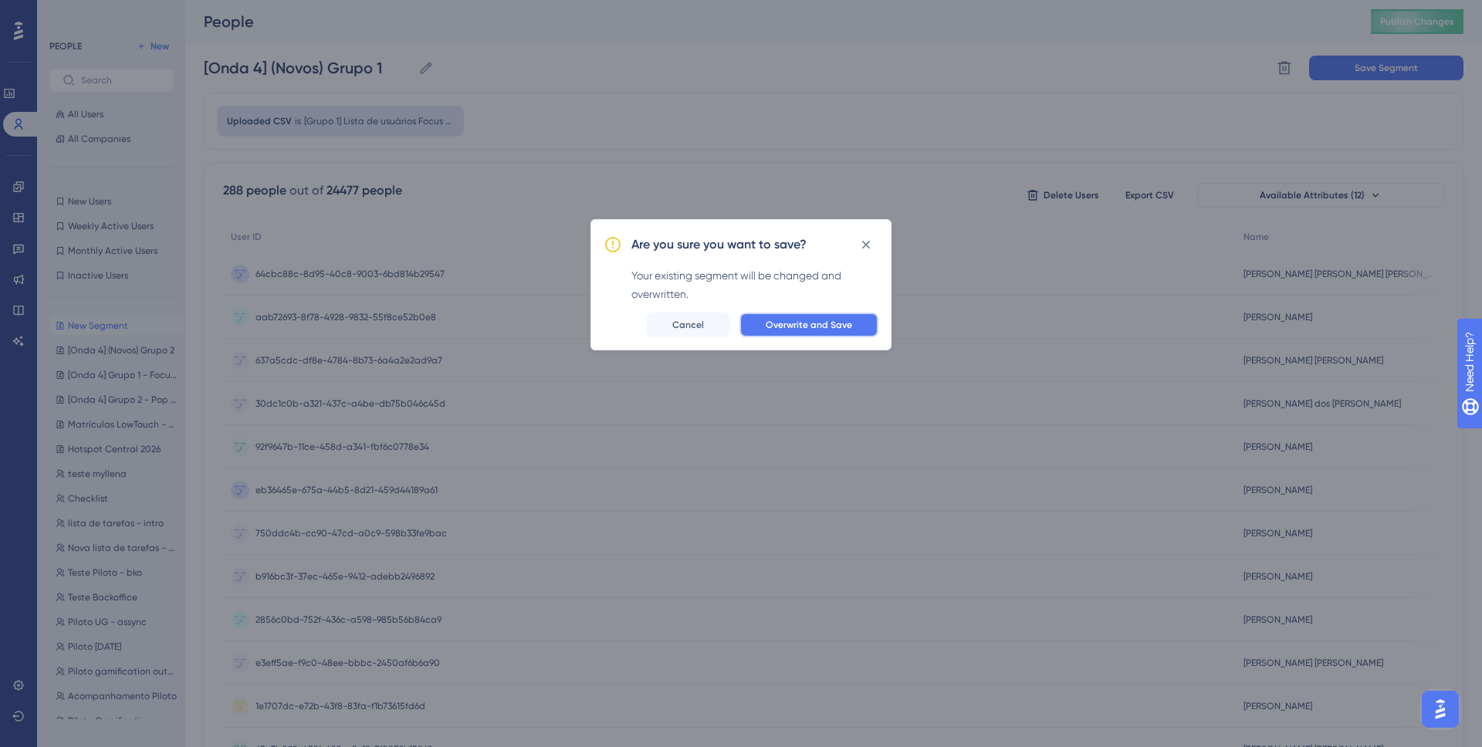
click at [852, 320] on span "Overwrite and Save" at bounding box center [809, 325] width 86 height 12
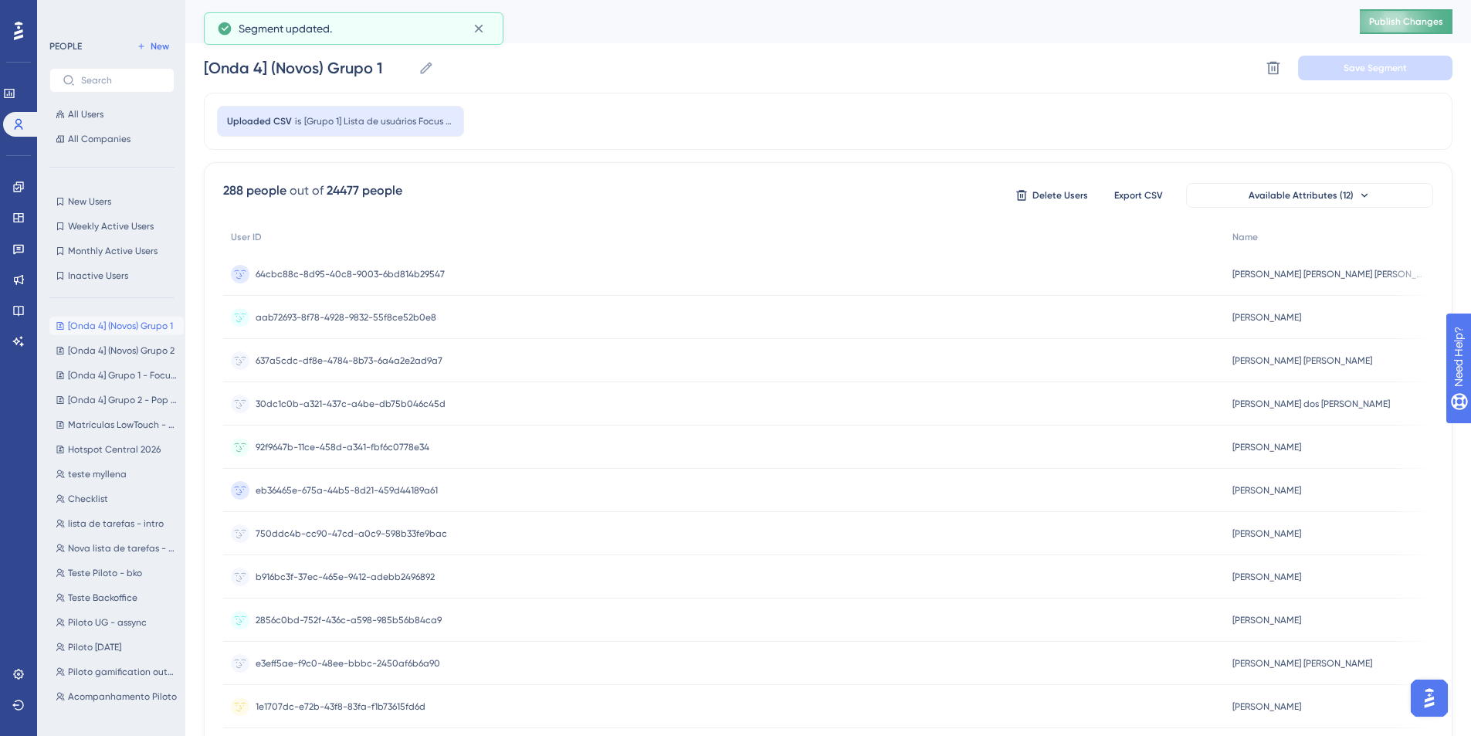
click at [1416, 13] on button "Publish Changes" at bounding box center [1406, 21] width 93 height 25
click at [12, 193] on link at bounding box center [18, 186] width 12 height 25
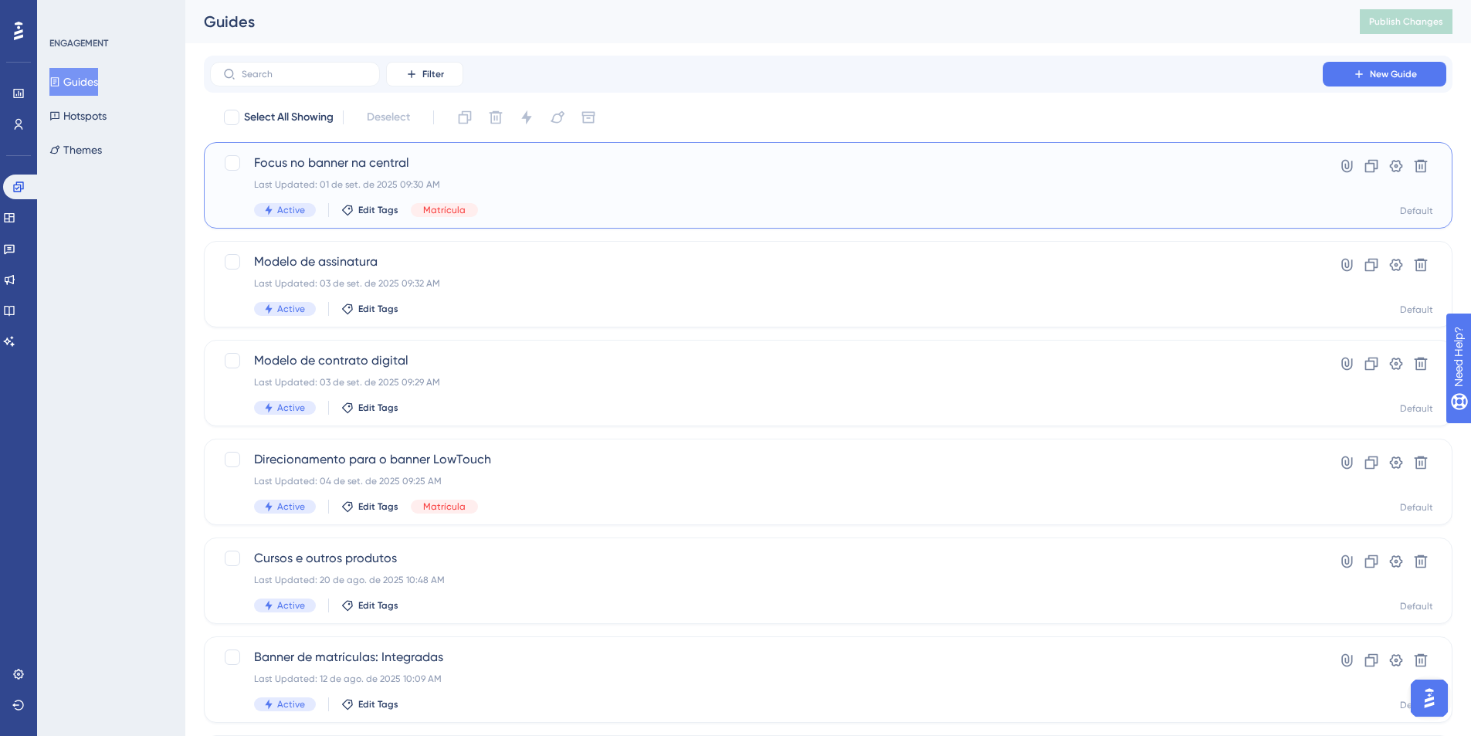
click at [370, 159] on span "Focus no banner na central" at bounding box center [766, 163] width 1025 height 19
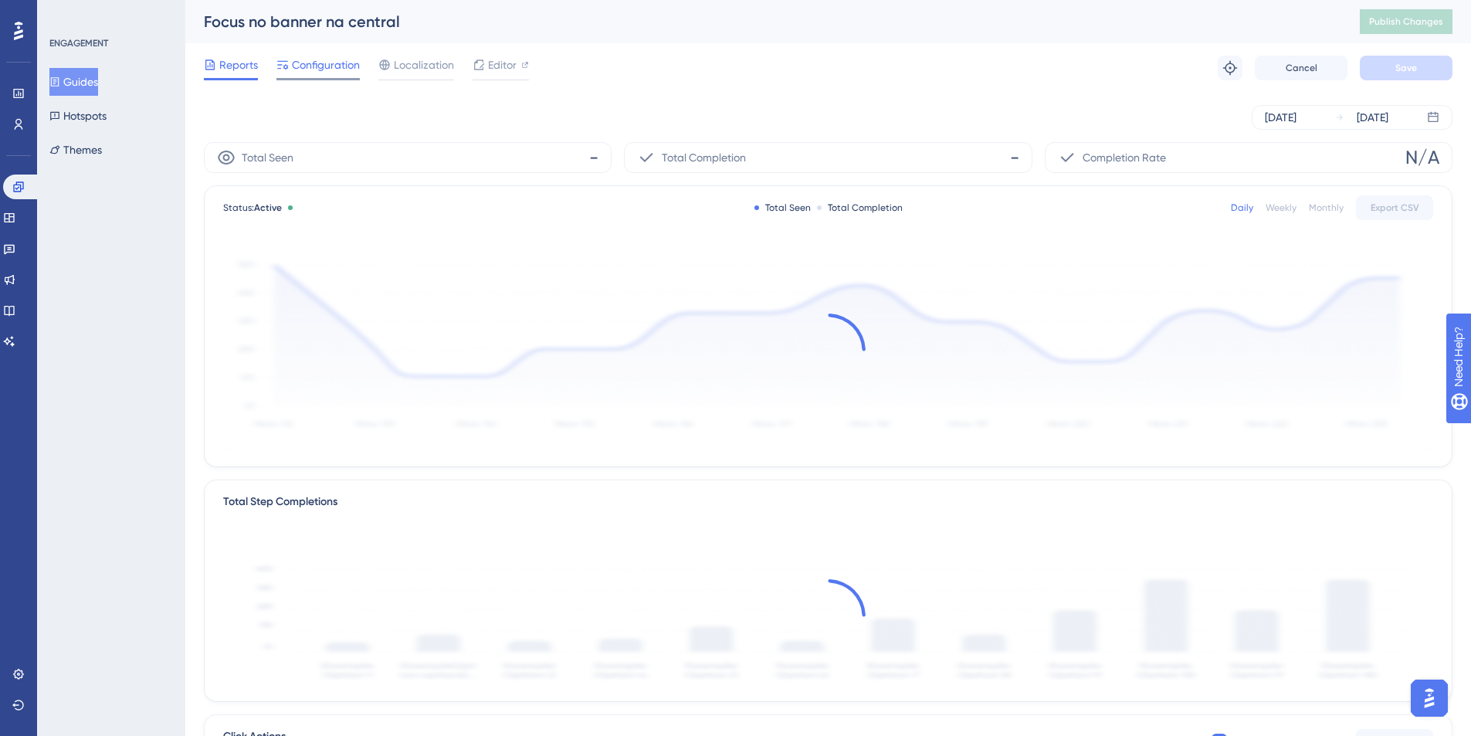
click at [314, 62] on span "Configuration" at bounding box center [326, 65] width 68 height 19
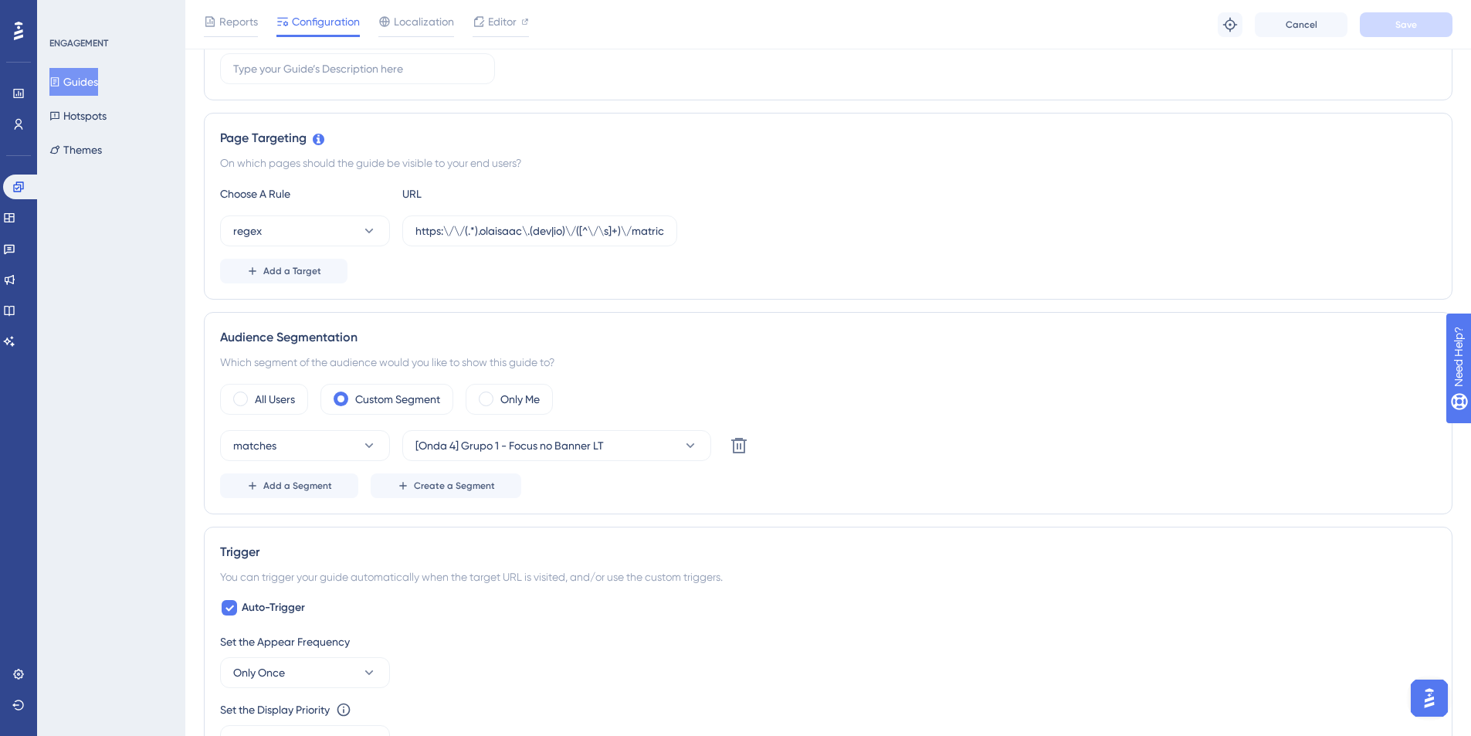
scroll to position [288, 0]
click at [316, 483] on span "Add a Segment" at bounding box center [297, 485] width 69 height 12
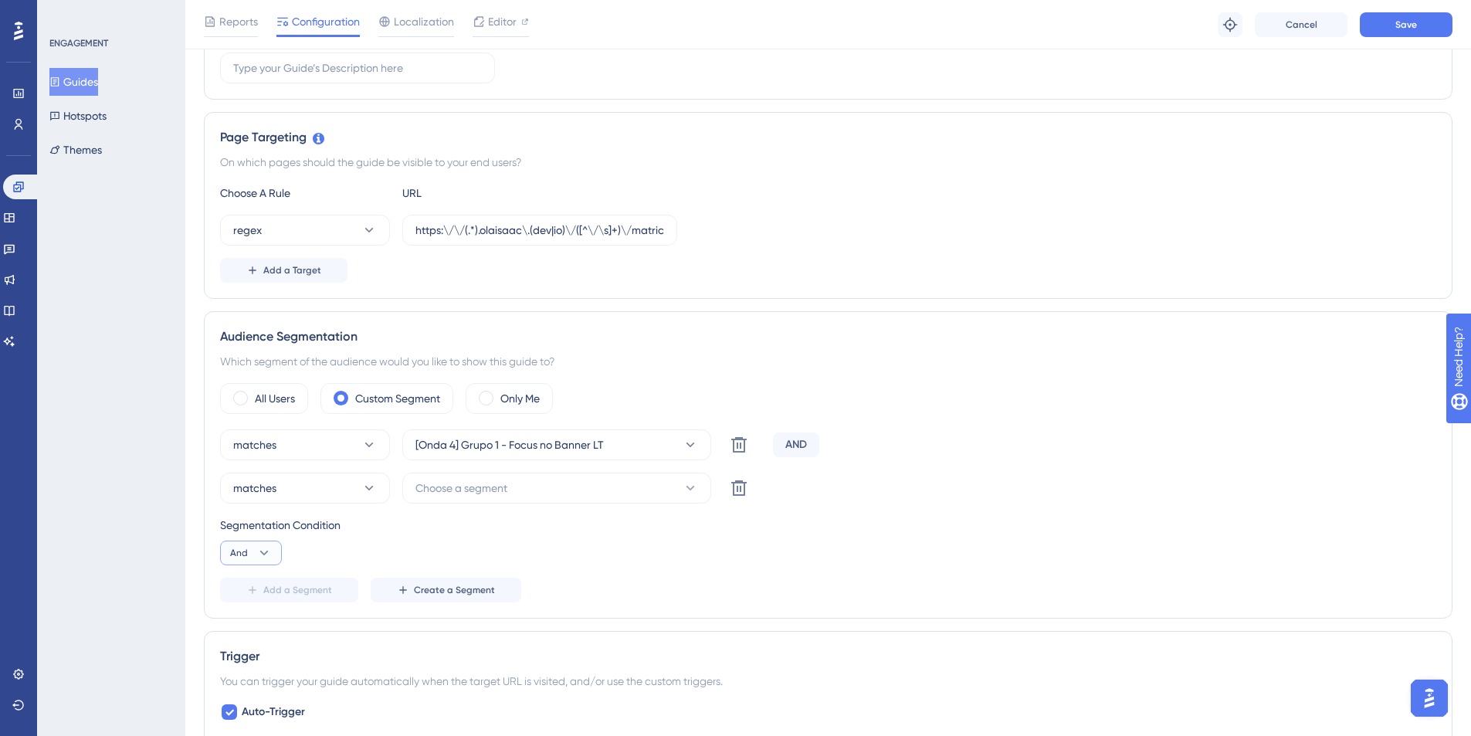
click at [273, 557] on button "And" at bounding box center [251, 552] width 62 height 25
click at [259, 628] on div "Or Or" at bounding box center [250, 627] width 29 height 31
click at [496, 497] on button "Choose a segment" at bounding box center [556, 487] width 309 height 31
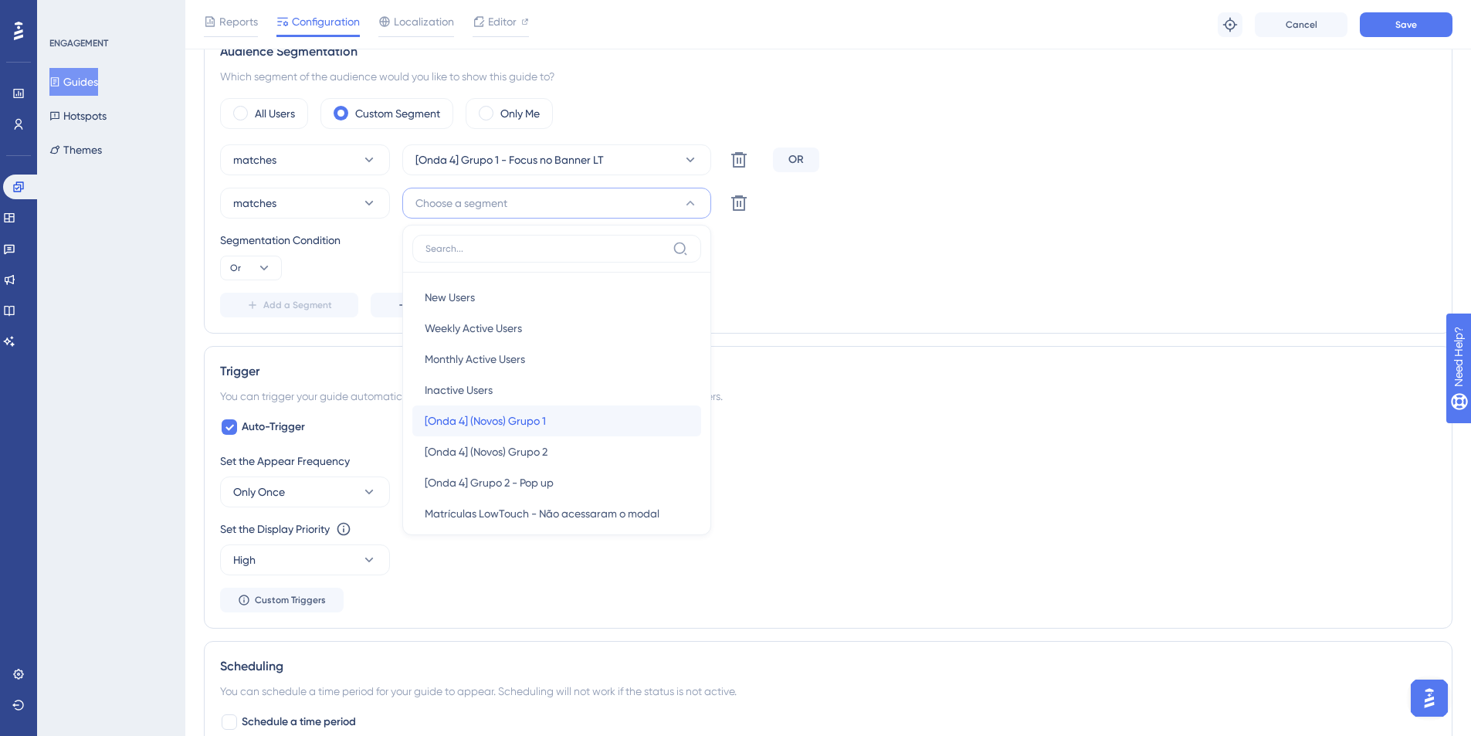
click at [502, 420] on span "[Onda 4] (Novos) Grupo 1" at bounding box center [485, 421] width 121 height 19
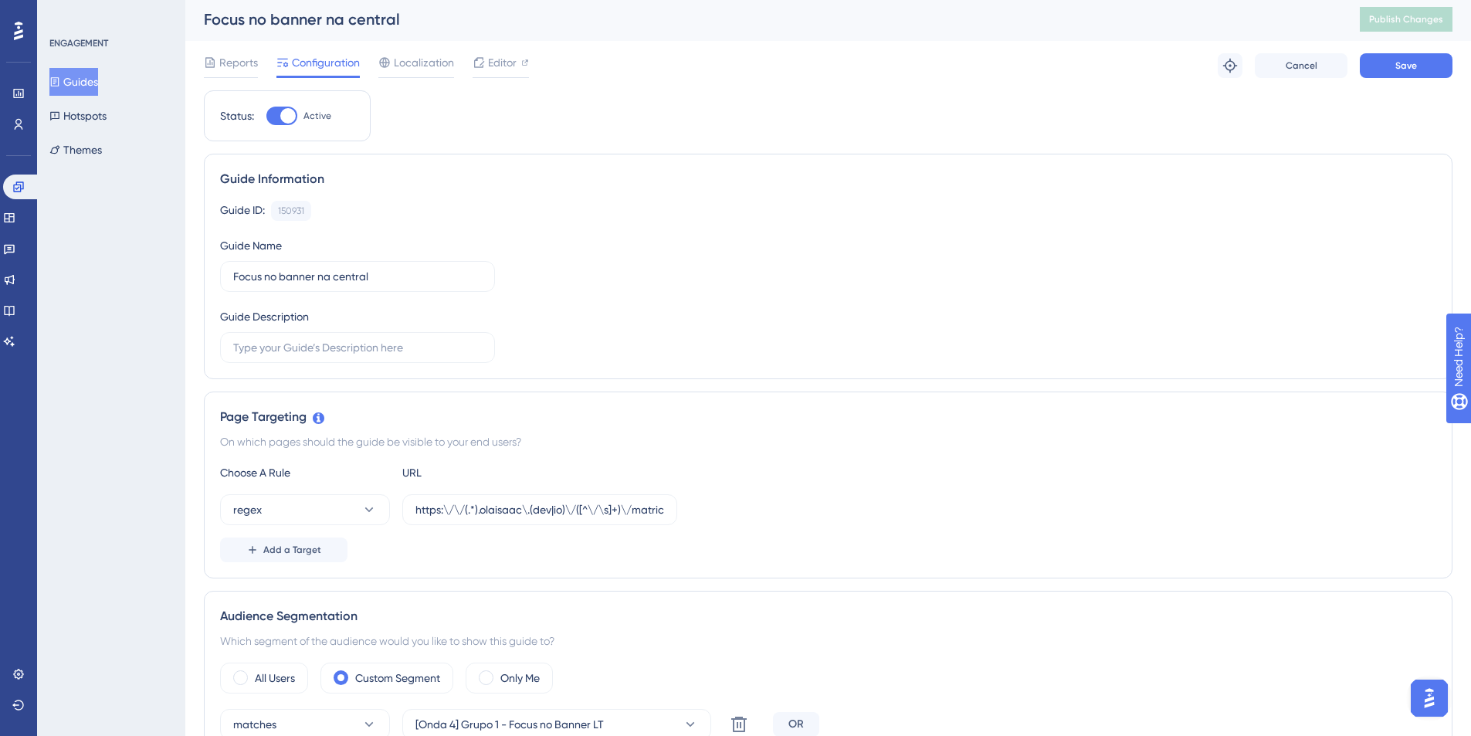
scroll to position [0, 0]
click at [1434, 65] on button "Save" at bounding box center [1406, 68] width 93 height 25
click at [1391, 14] on button "Publish Changes" at bounding box center [1406, 21] width 93 height 25
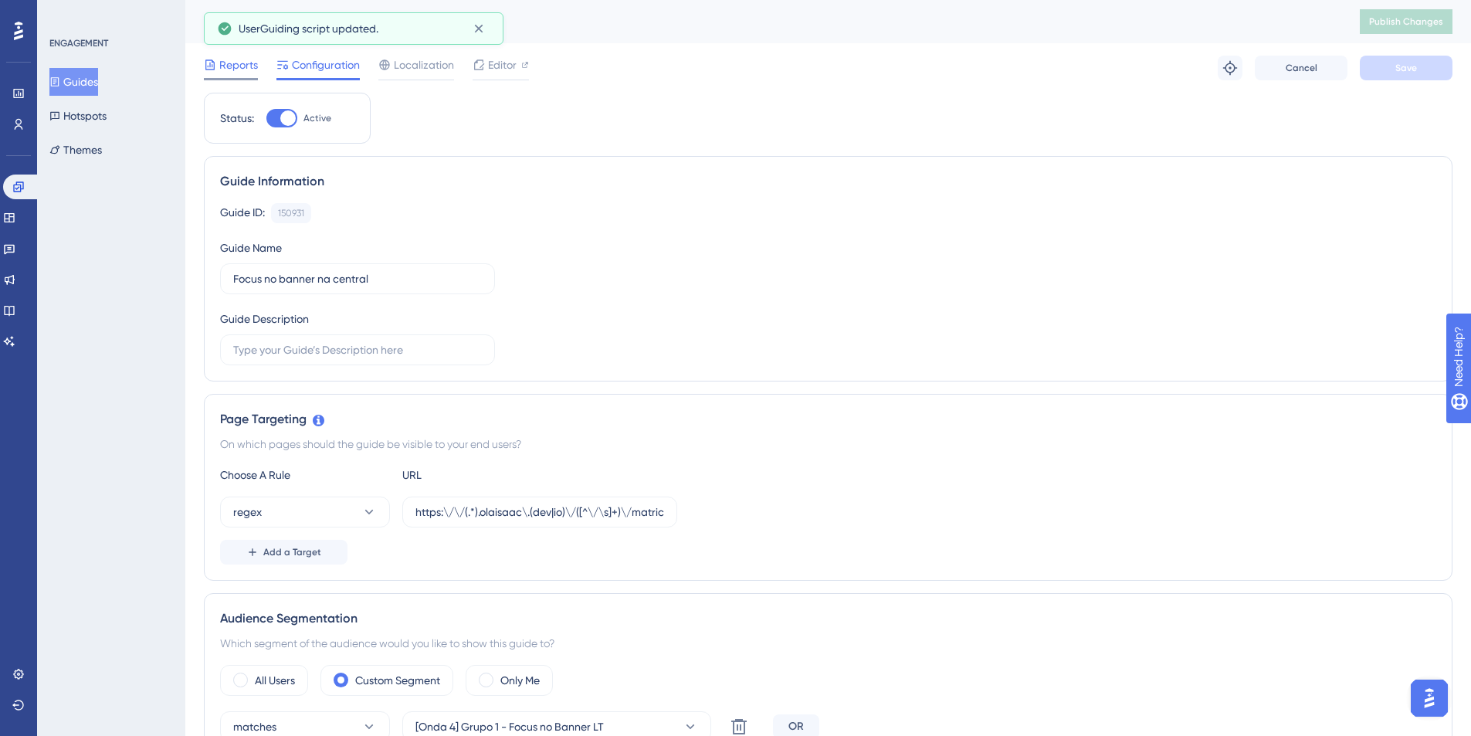
click at [244, 66] on span "Reports" at bounding box center [238, 65] width 39 height 19
